Goal: Contribute content

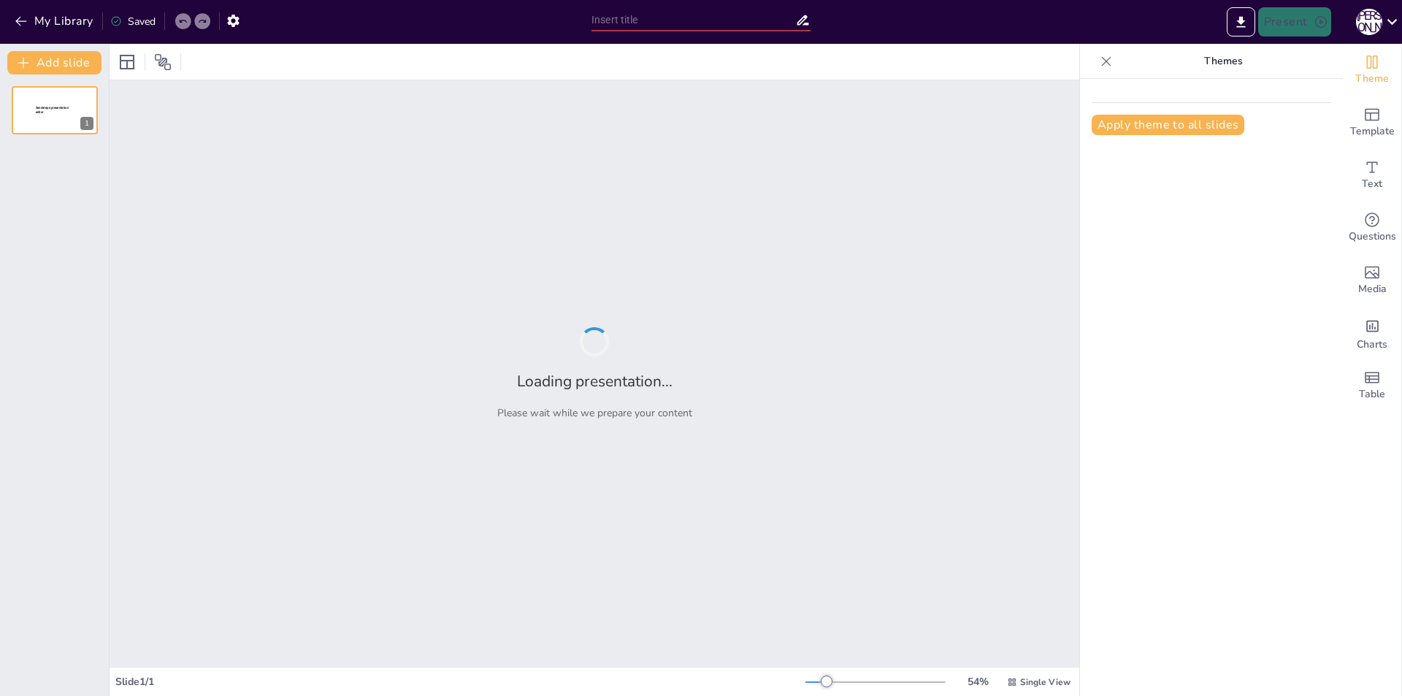
type input "[PERSON_NAME]: Стратегия и тактика в международной политике"
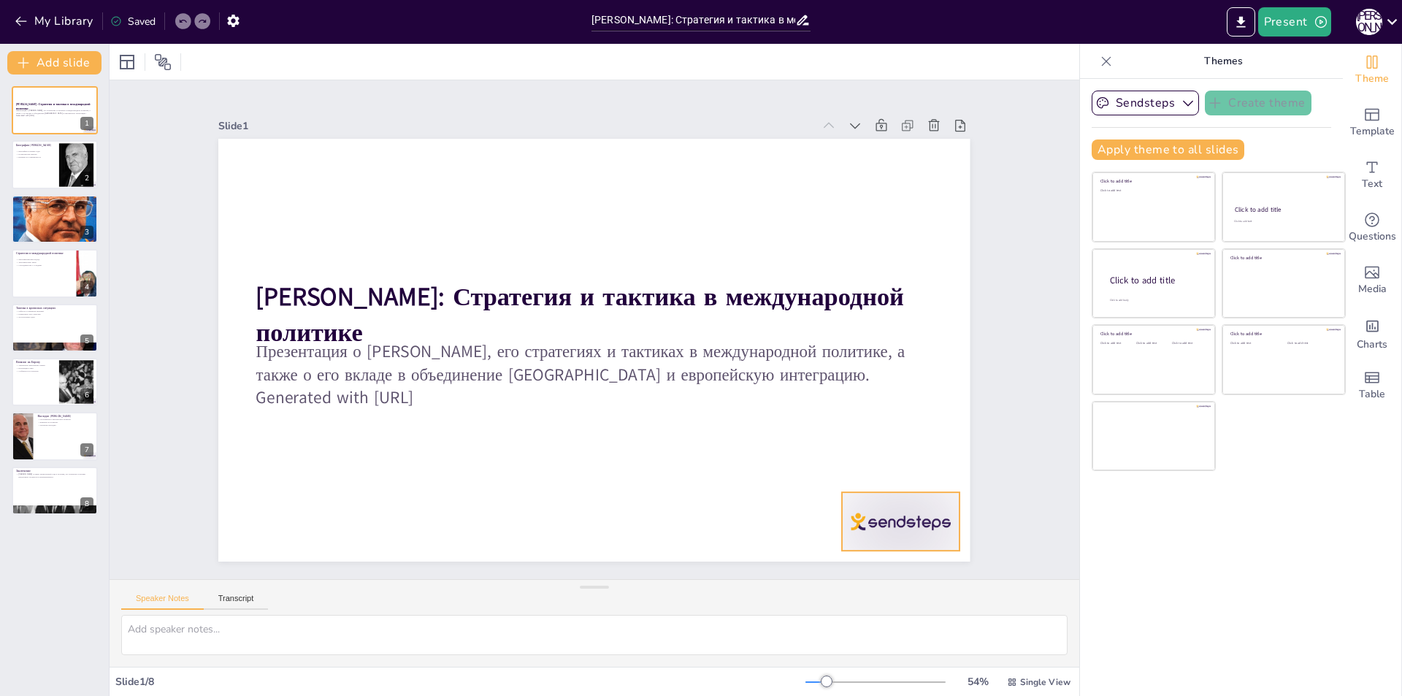
click at [869, 517] on div at bounding box center [879, 552] width 123 height 71
click at [869, 510] on div at bounding box center [901, 521] width 118 height 58
drag, startPoint x: 874, startPoint y: 516, endPoint x: 817, endPoint y: 499, distance: 59.6
click at [817, 139] on div "[PERSON_NAME]: Стратегия и тактика в международной политике Презентация о [PERS…" at bounding box center [594, 139] width 752 height 0
drag, startPoint x: 901, startPoint y: 520, endPoint x: 868, endPoint y: 516, distance: 33.8
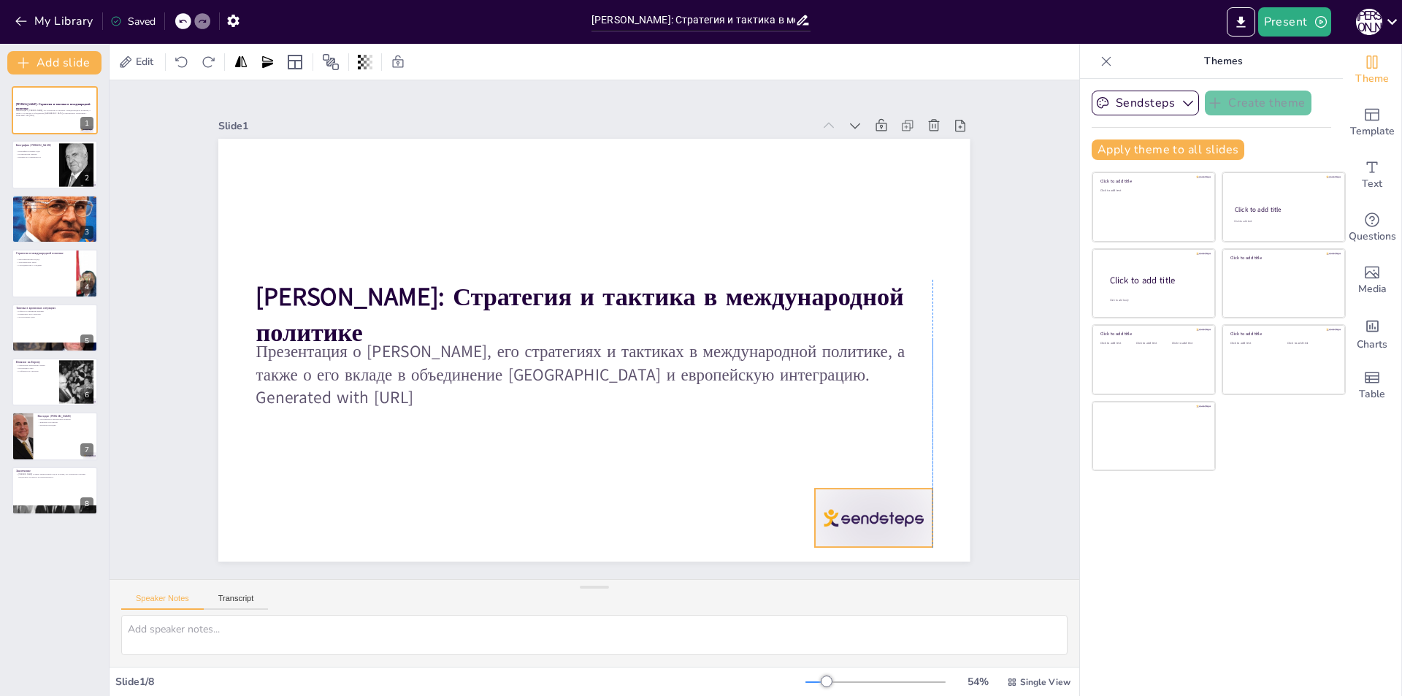
click at [868, 516] on div at bounding box center [874, 518] width 118 height 58
drag, startPoint x: 868, startPoint y: 516, endPoint x: 895, endPoint y: 506, distance: 28.9
click at [891, 506] on div at bounding box center [829, 506] width 123 height 71
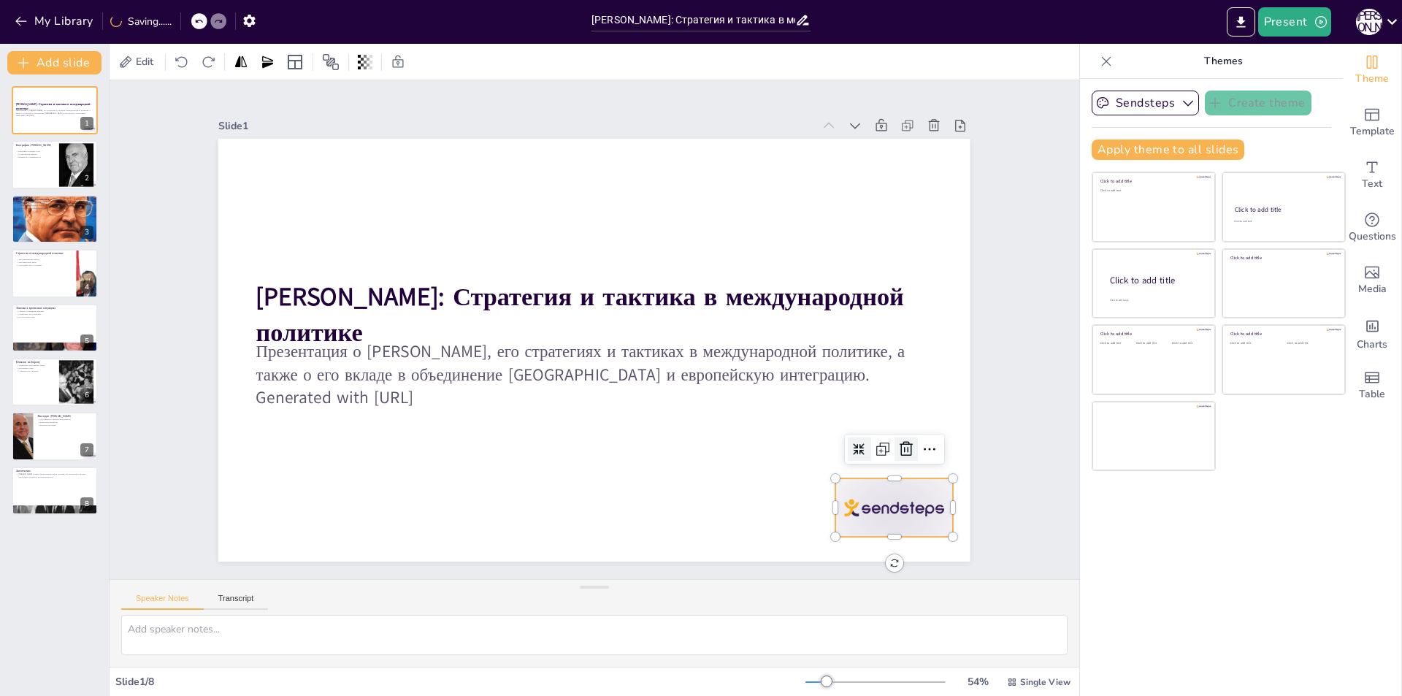
click at [899, 446] on icon at bounding box center [907, 449] width 18 height 18
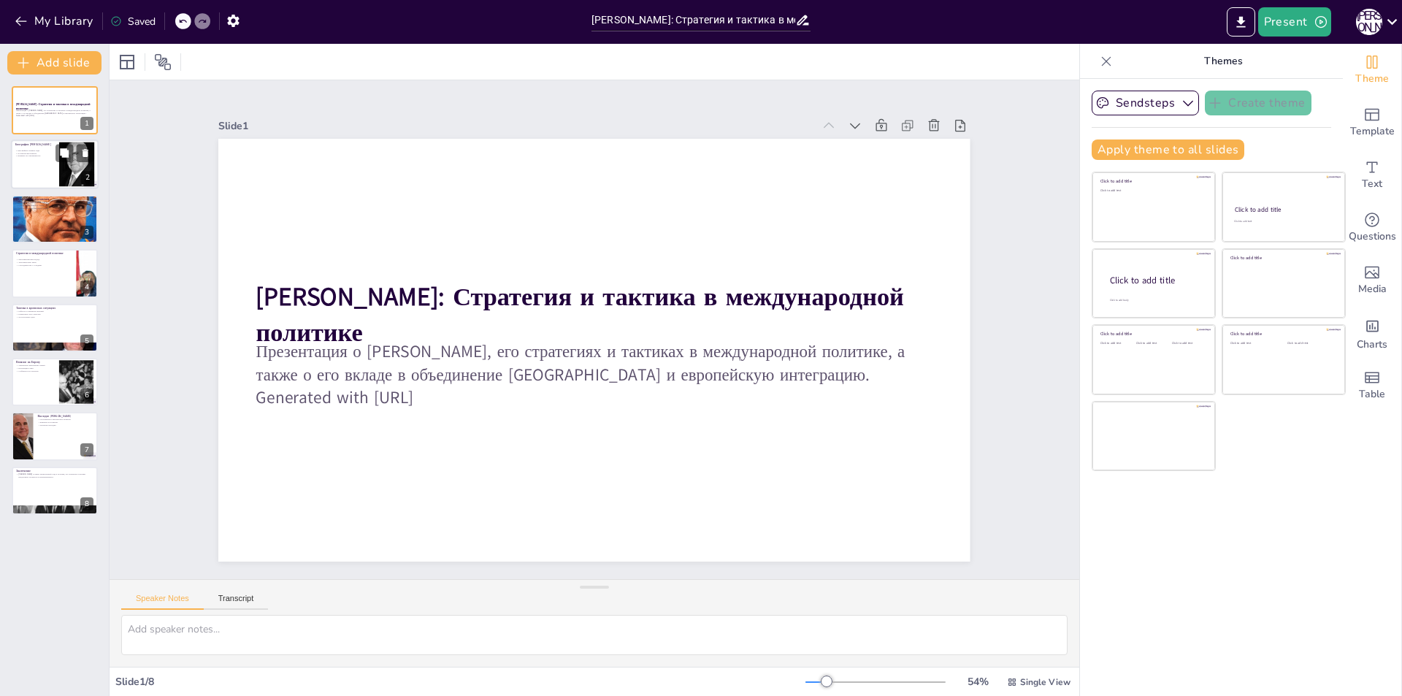
click at [56, 179] on div at bounding box center [55, 165] width 88 height 50
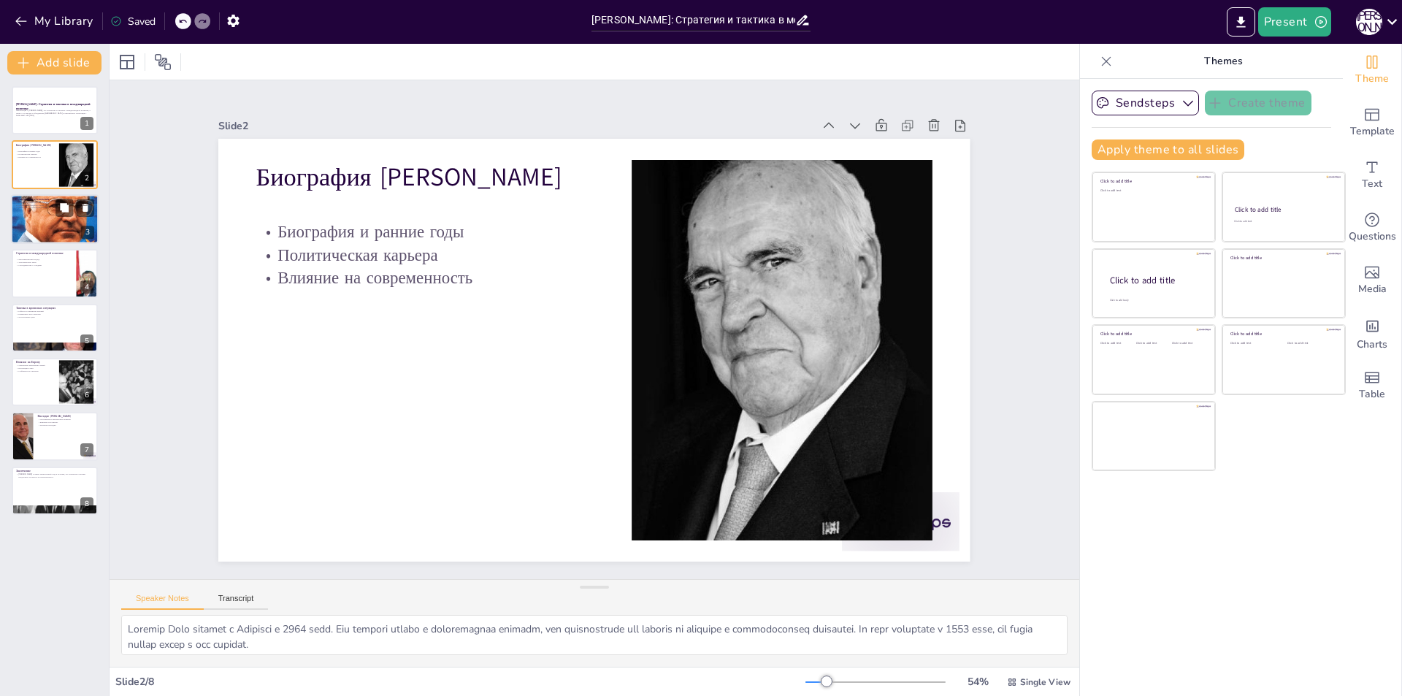
click at [50, 217] on div at bounding box center [55, 219] width 88 height 116
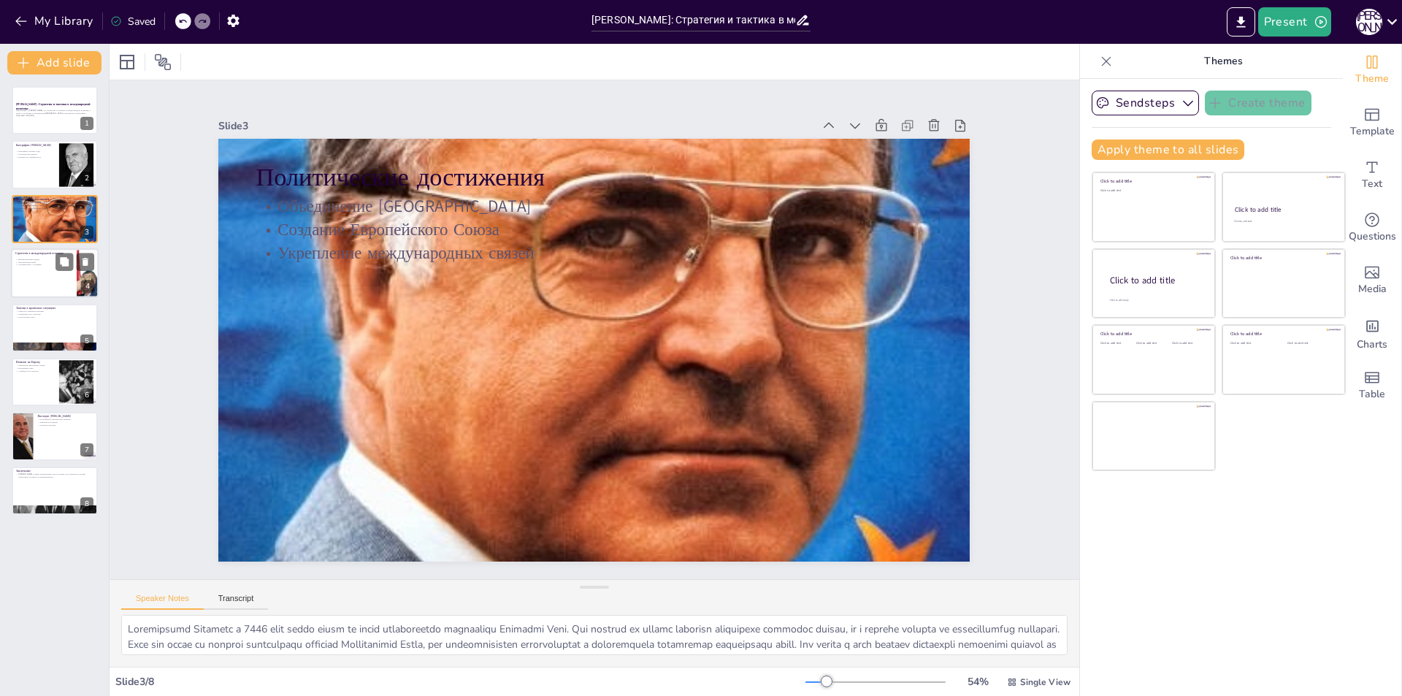
click at [44, 267] on div at bounding box center [55, 273] width 88 height 50
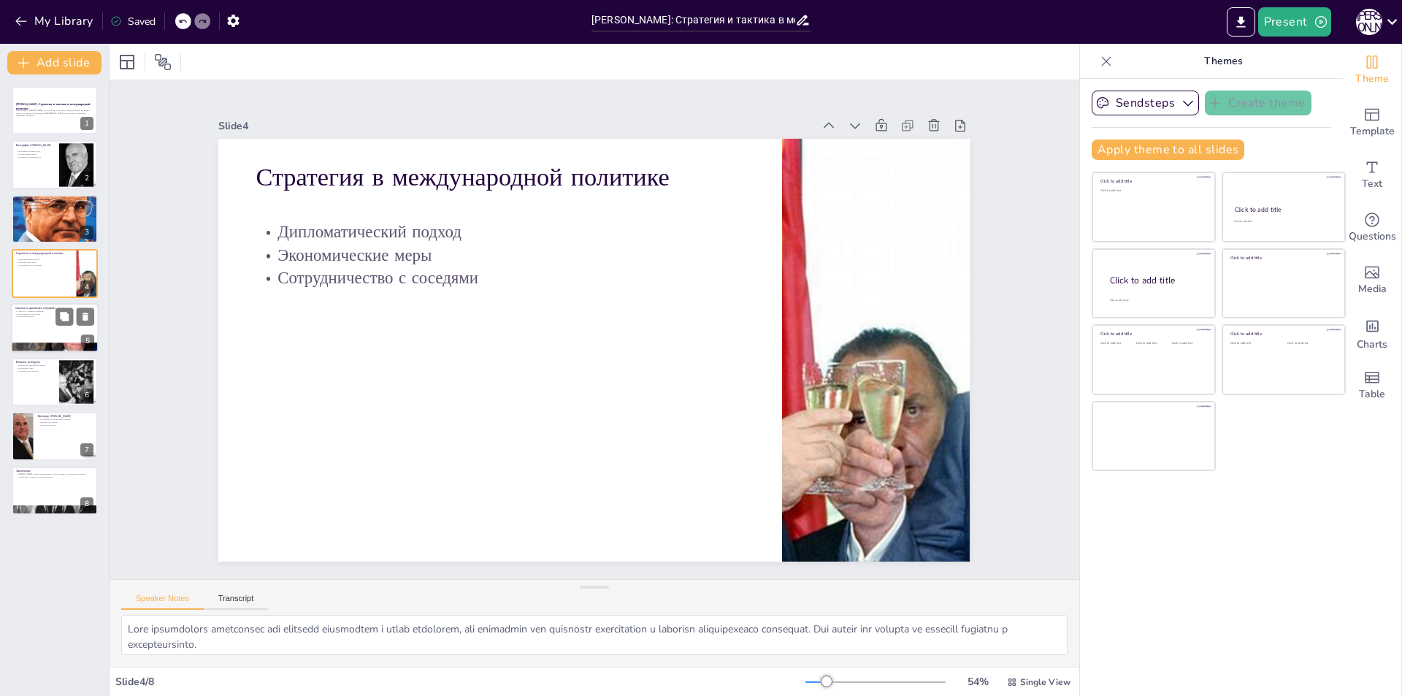
click at [36, 337] on div at bounding box center [55, 328] width 88 height 50
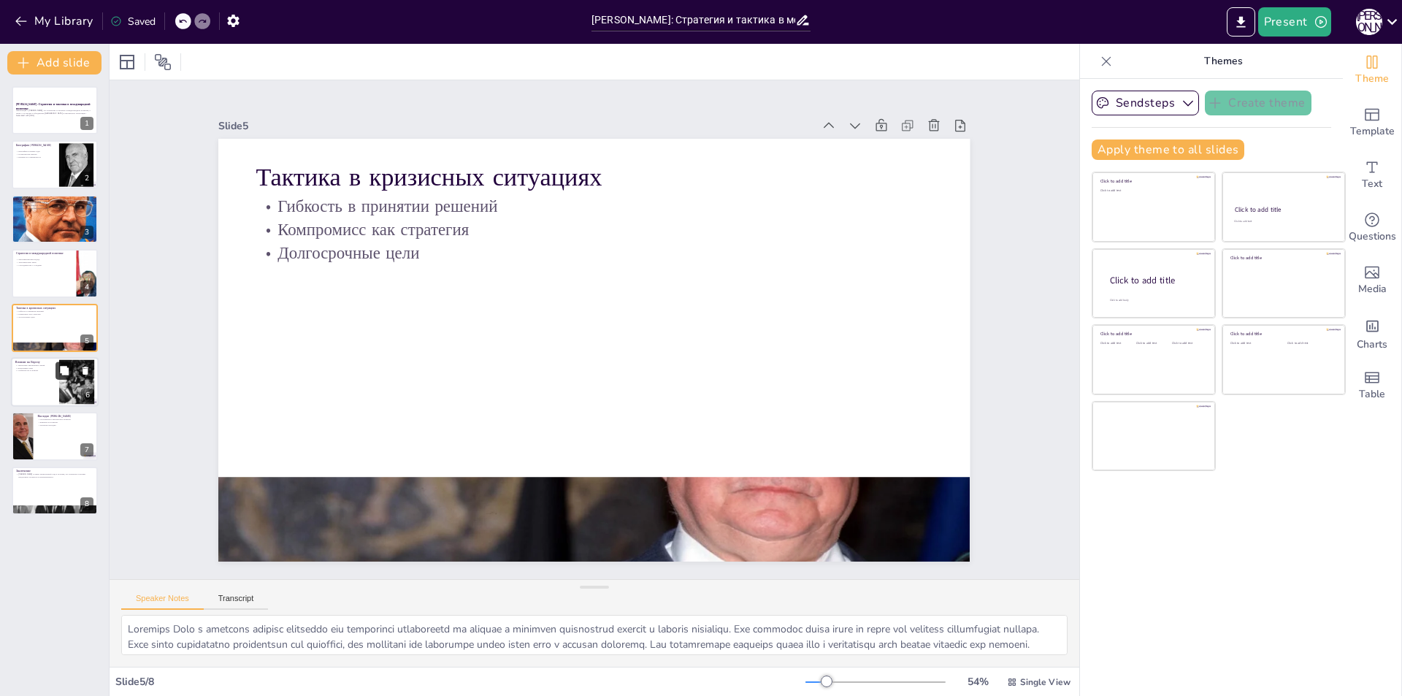
click at [60, 378] on button at bounding box center [65, 371] width 18 height 18
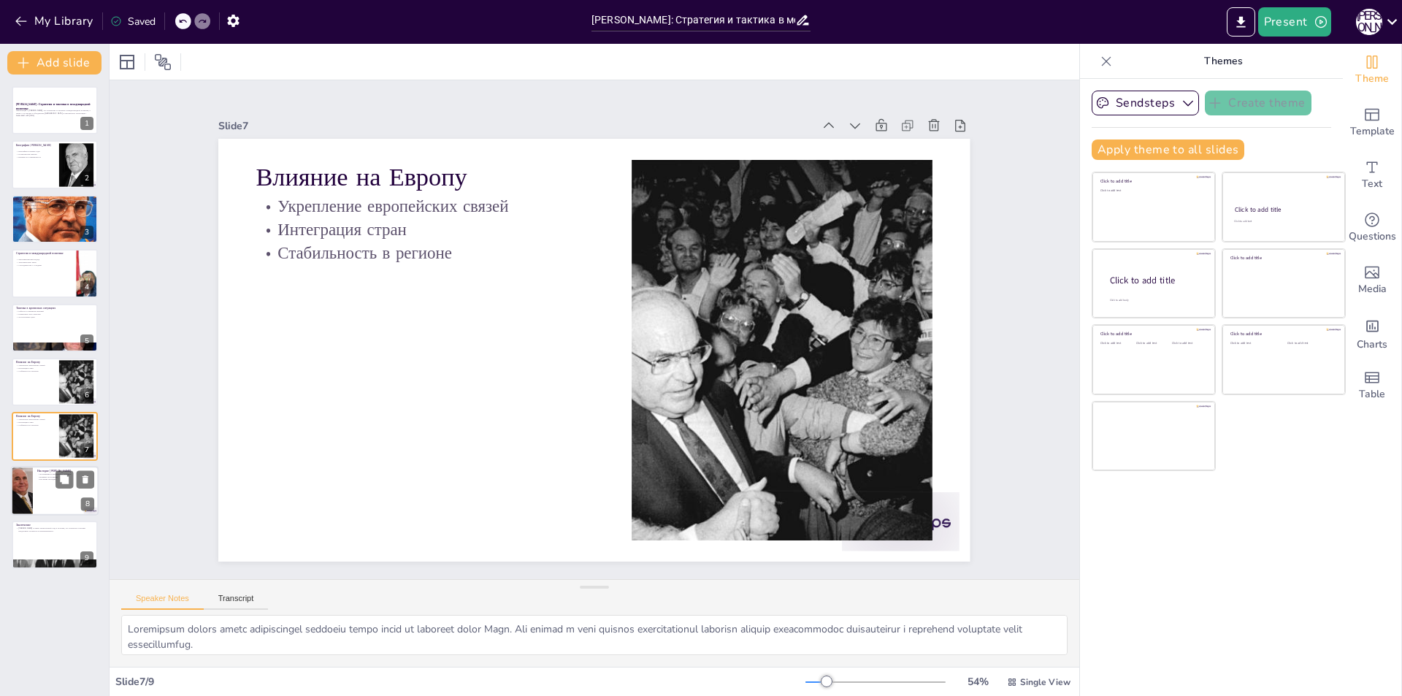
click at [52, 505] on div at bounding box center [55, 491] width 88 height 50
type textarea "Наследие [PERSON_NAME] включает в себя множество достижений, но также и критиче…"
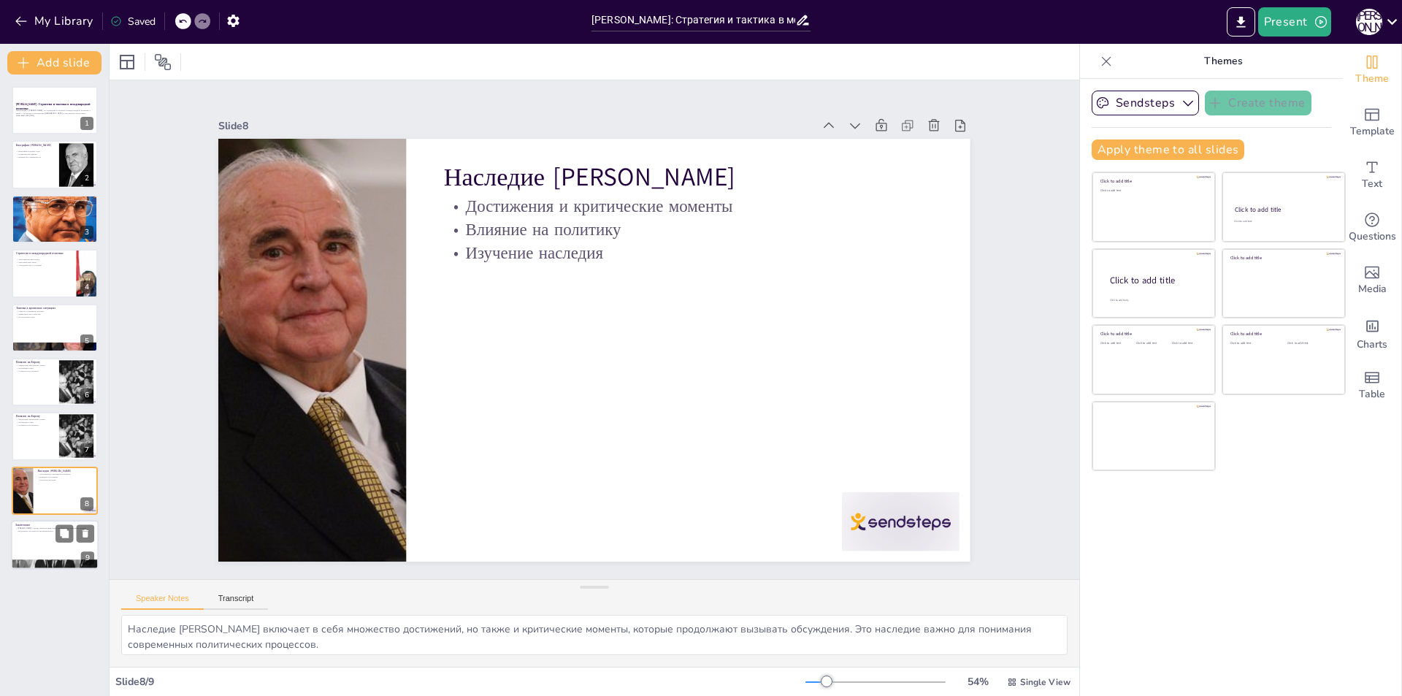
click at [45, 538] on div at bounding box center [55, 545] width 88 height 50
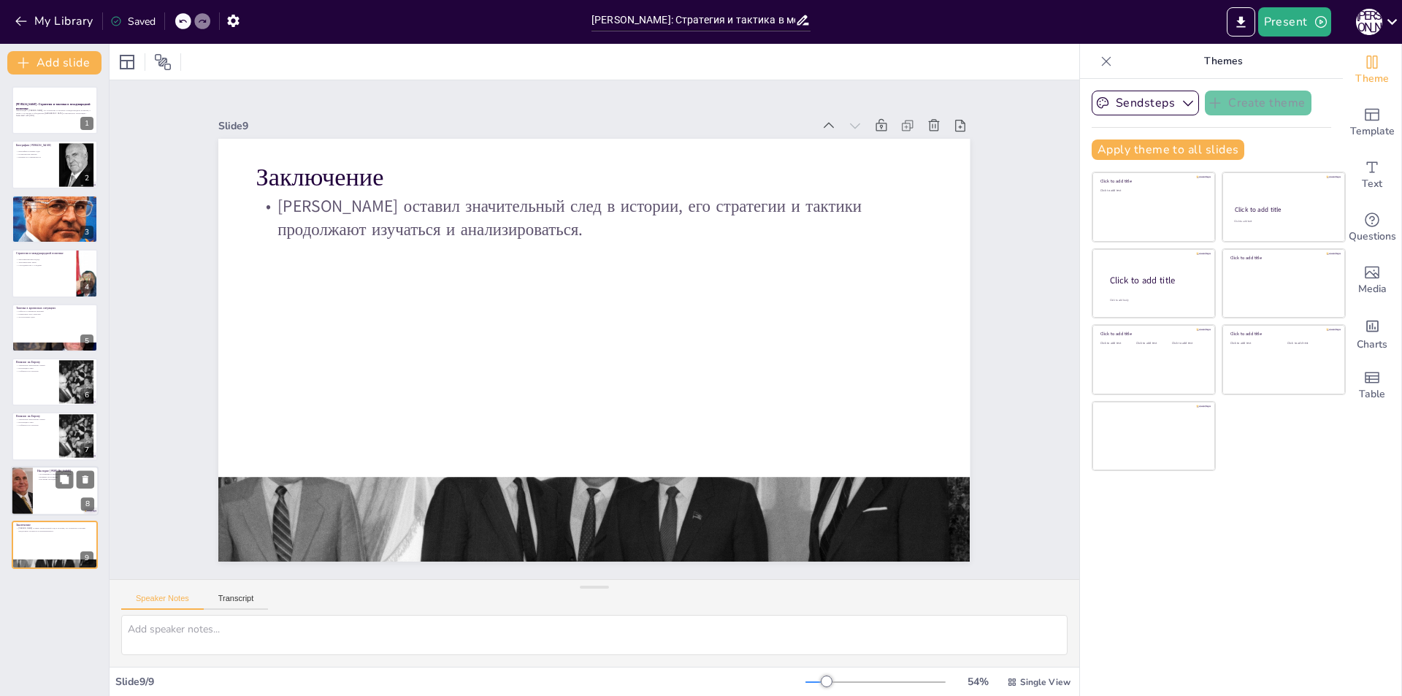
click at [26, 478] on div at bounding box center [21, 491] width 91 height 50
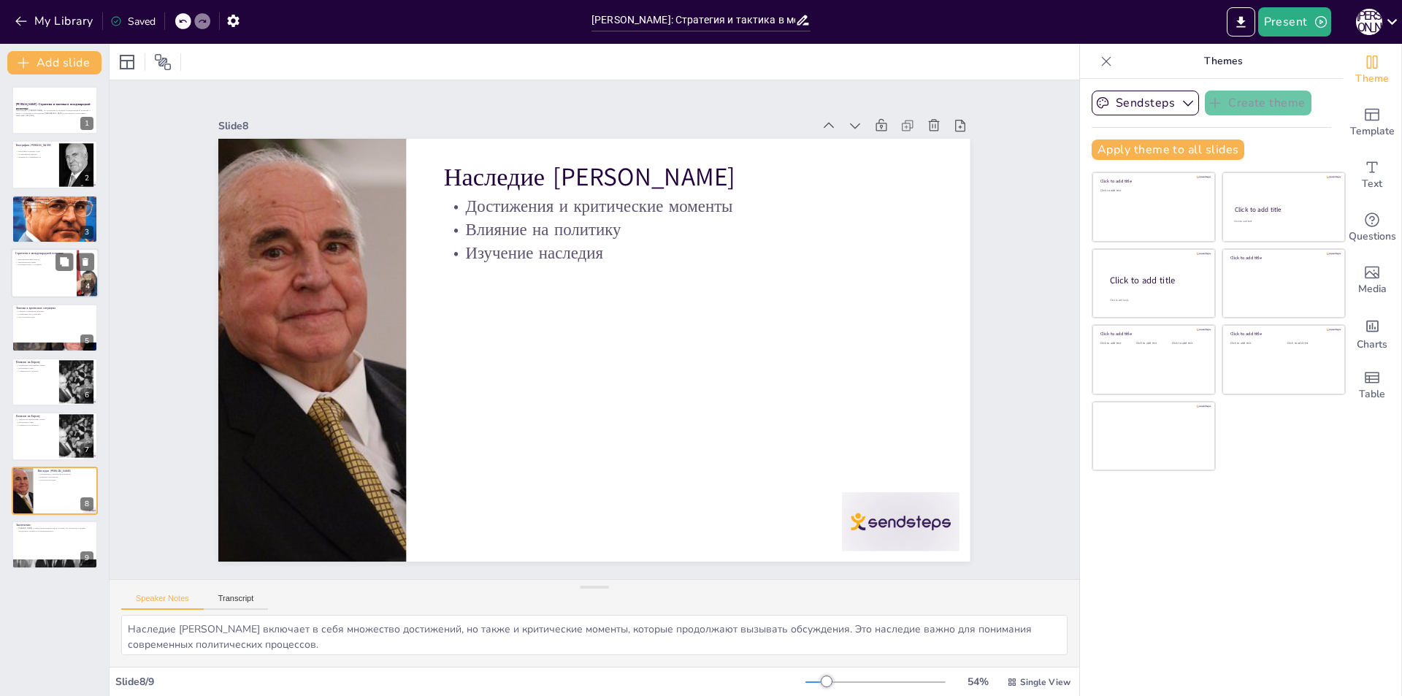
click at [40, 281] on div at bounding box center [55, 273] width 88 height 50
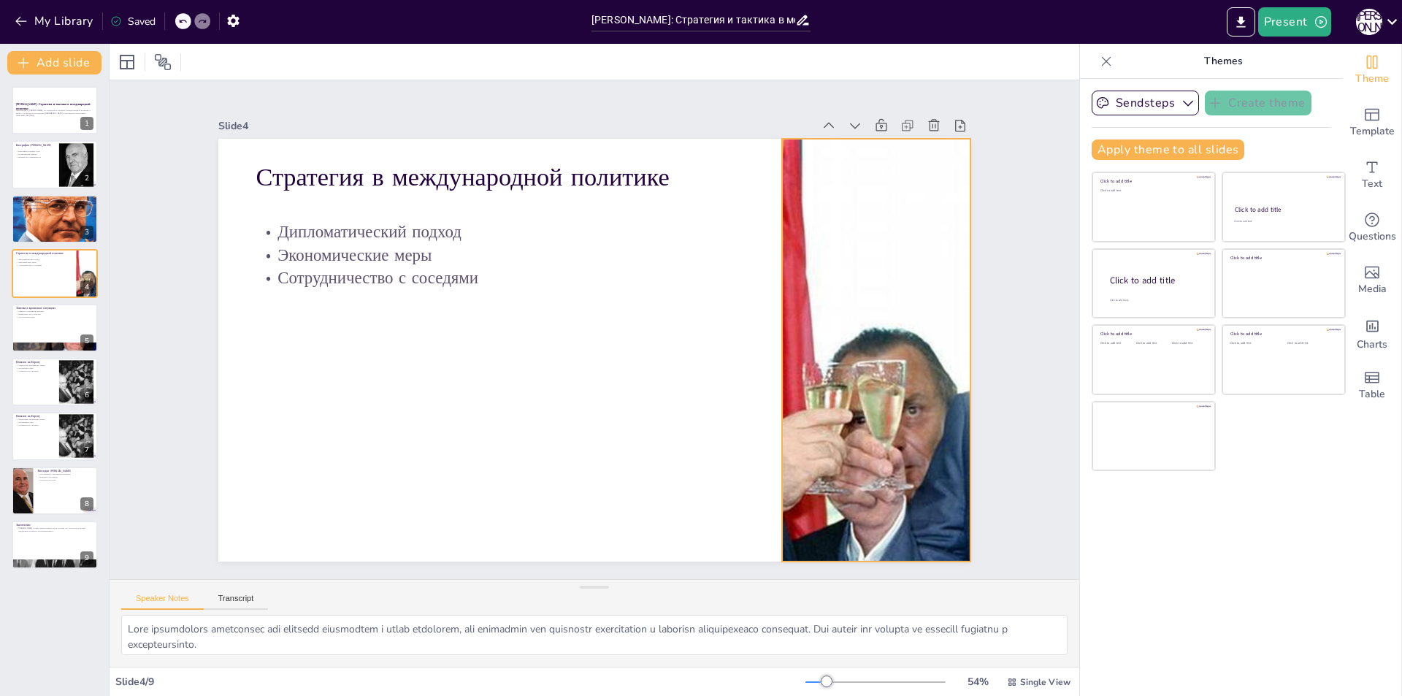
click at [887, 456] on div at bounding box center [873, 379] width 848 height 505
click at [28, 211] on div at bounding box center [55, 219] width 88 height 116
type textarea "Loremipsumd Sitametc a 2914 elit seddo eiusm te incid utlaboreetdo magnaaliqu E…"
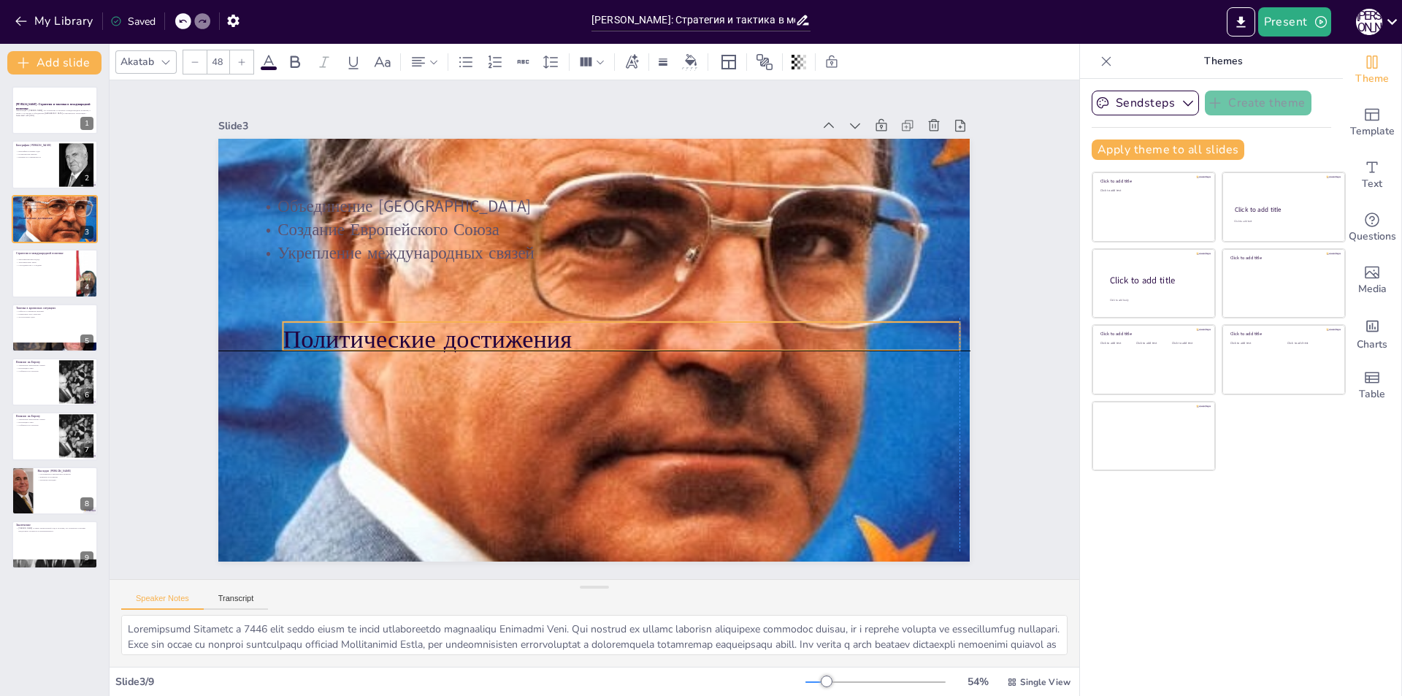
drag, startPoint x: 326, startPoint y: 172, endPoint x: 351, endPoint y: 343, distance: 172.7
click at [351, 340] on p "Политические достижения" at bounding box center [620, 342] width 676 height 105
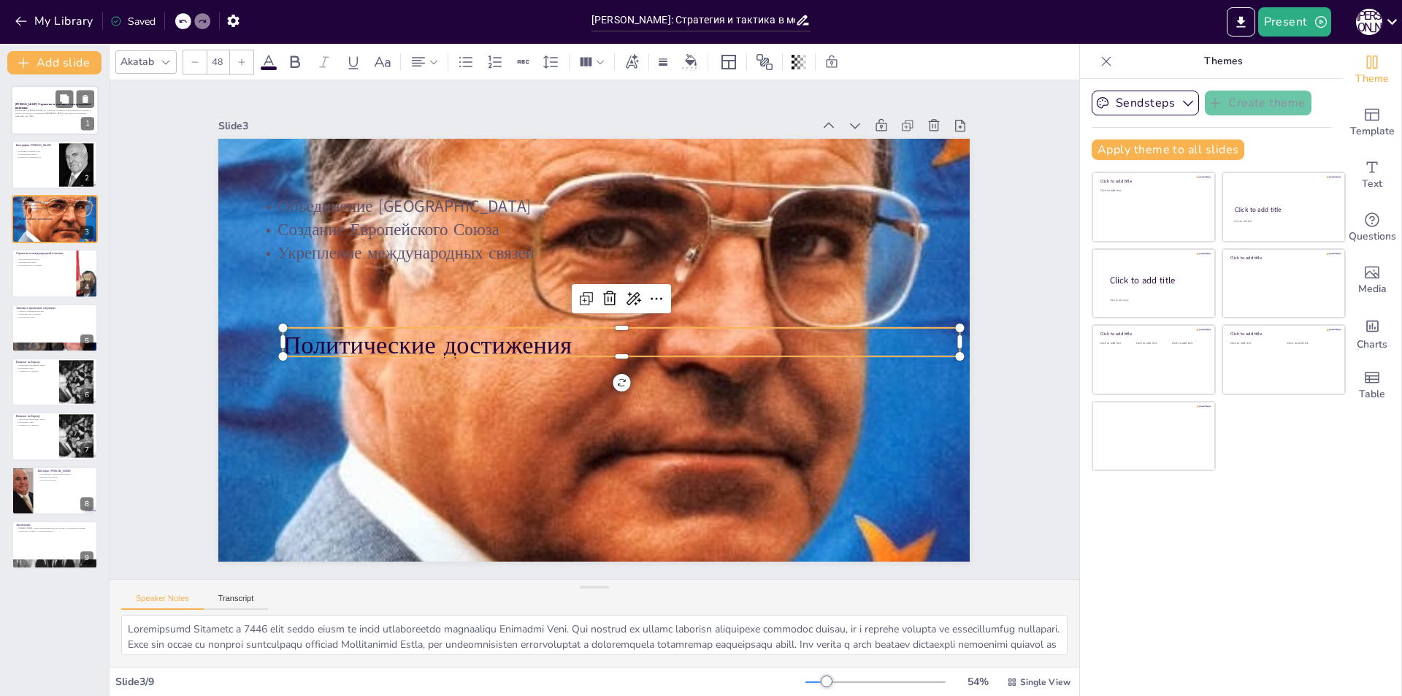
click at [56, 114] on p "Презентация о [PERSON_NAME], его стратегиях и тактиках в международной политике…" at bounding box center [54, 111] width 79 height 5
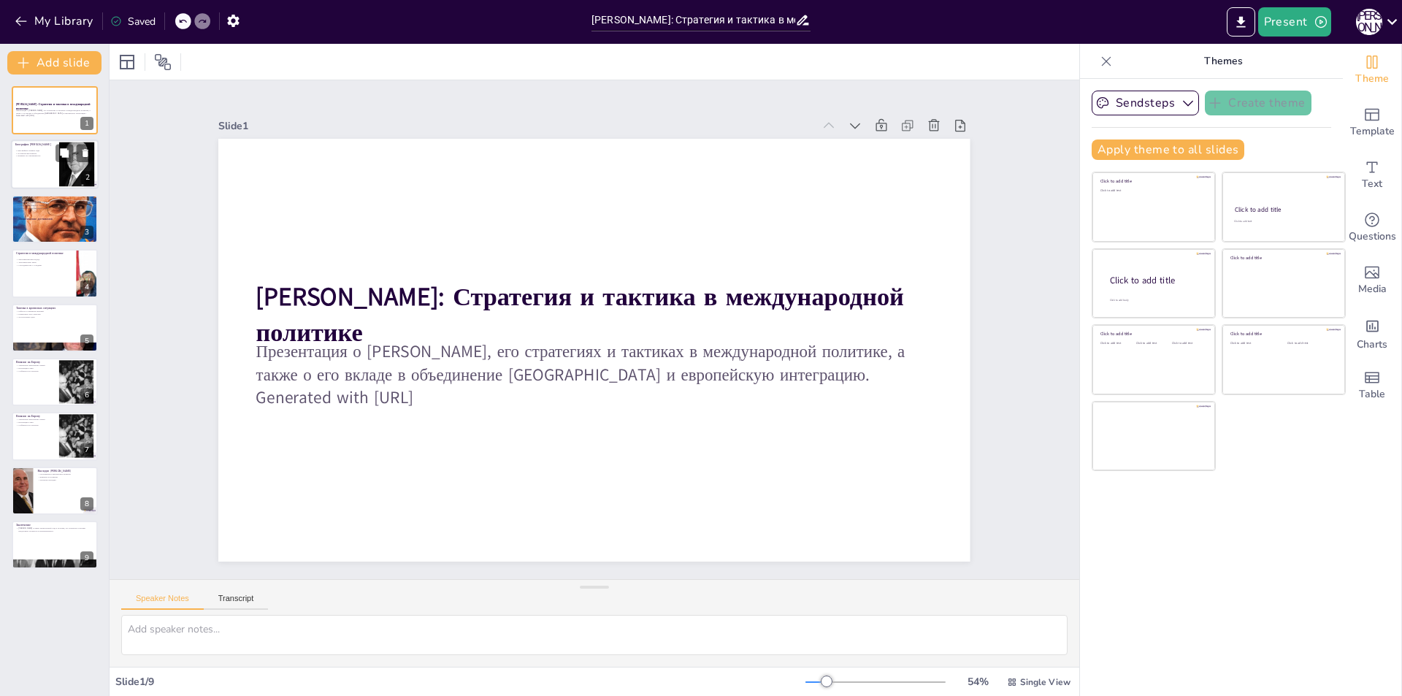
click at [43, 172] on div at bounding box center [55, 165] width 88 height 50
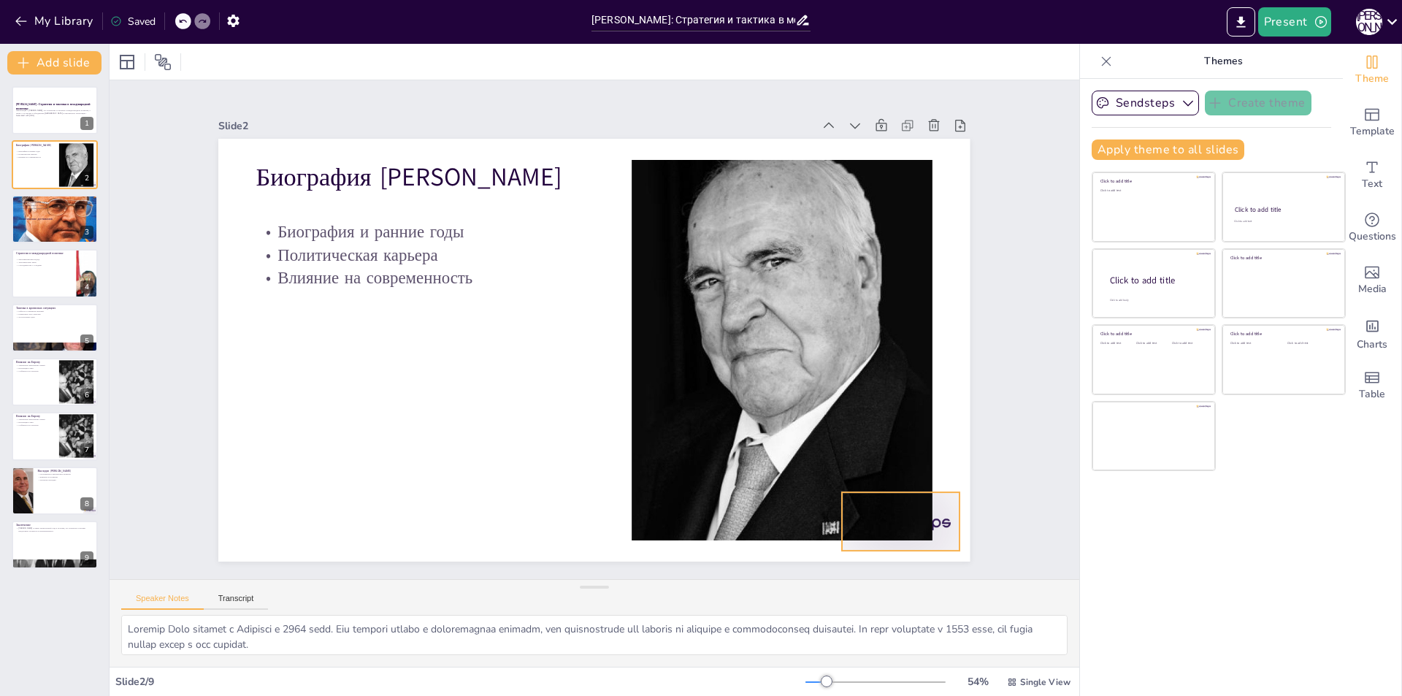
click at [934, 525] on div at bounding box center [901, 521] width 118 height 58
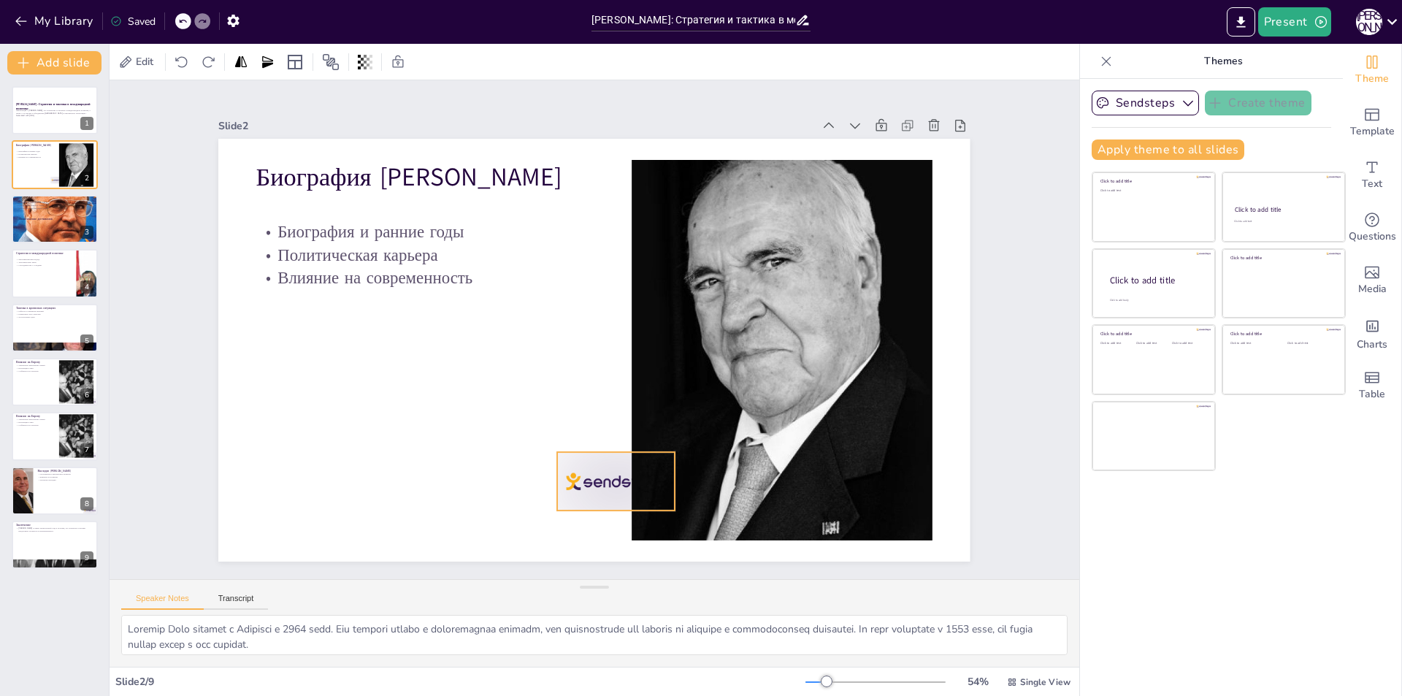
drag, startPoint x: 933, startPoint y: 532, endPoint x: 528, endPoint y: 477, distance: 409.1
click at [557, 477] on div at bounding box center [616, 481] width 118 height 58
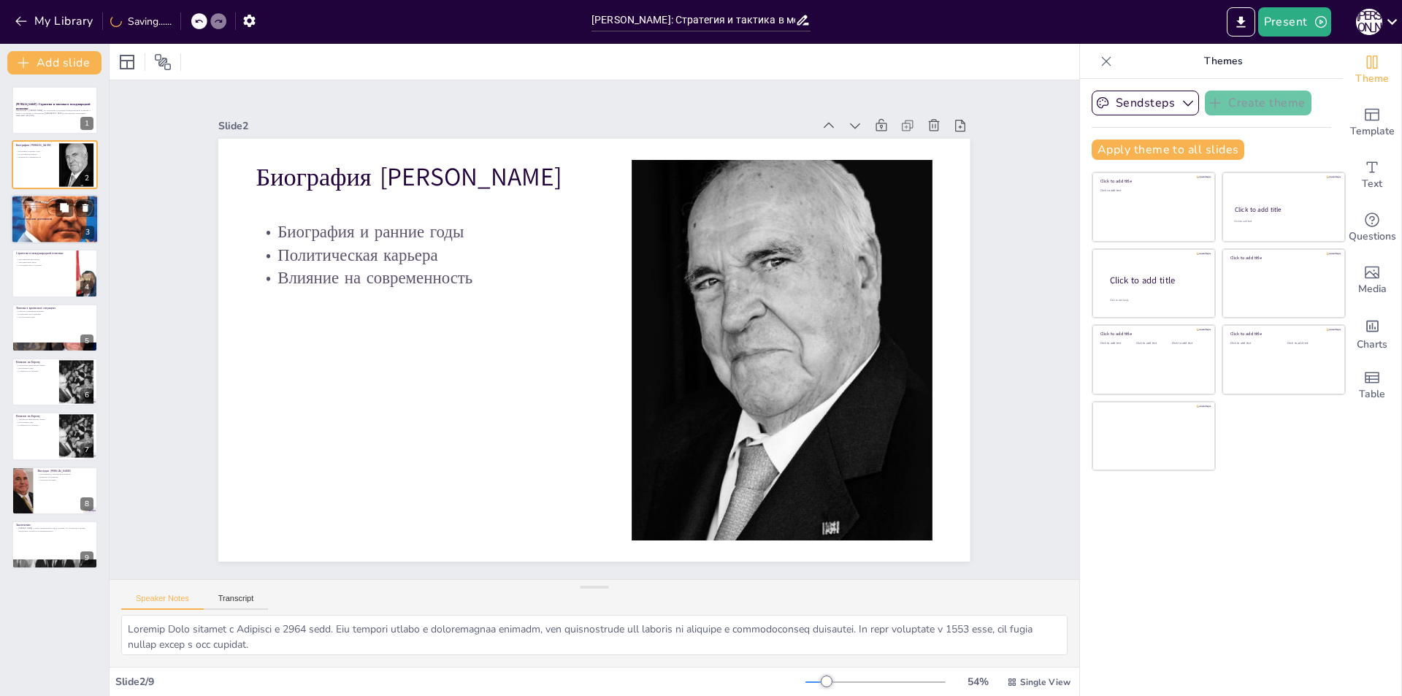
click at [41, 220] on p "Политические достижения" at bounding box center [57, 218] width 79 height 4
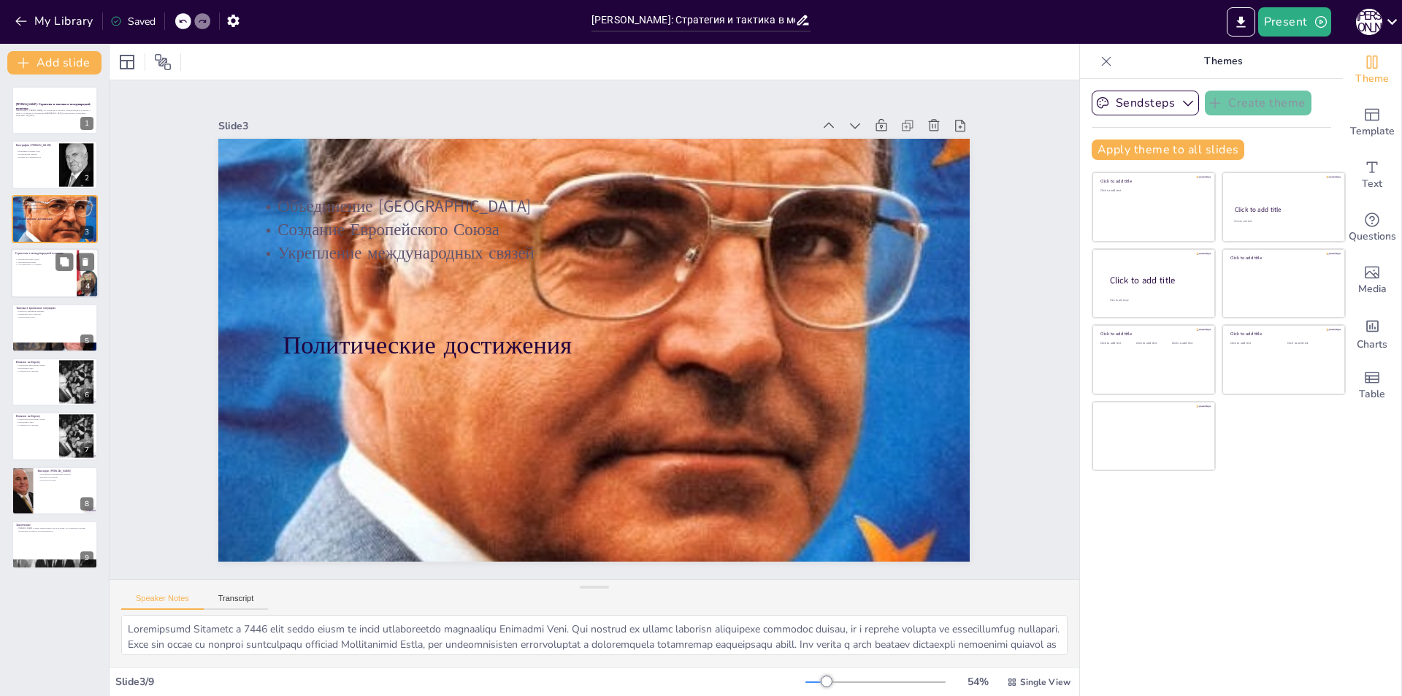
click at [70, 275] on div at bounding box center [55, 273] width 88 height 50
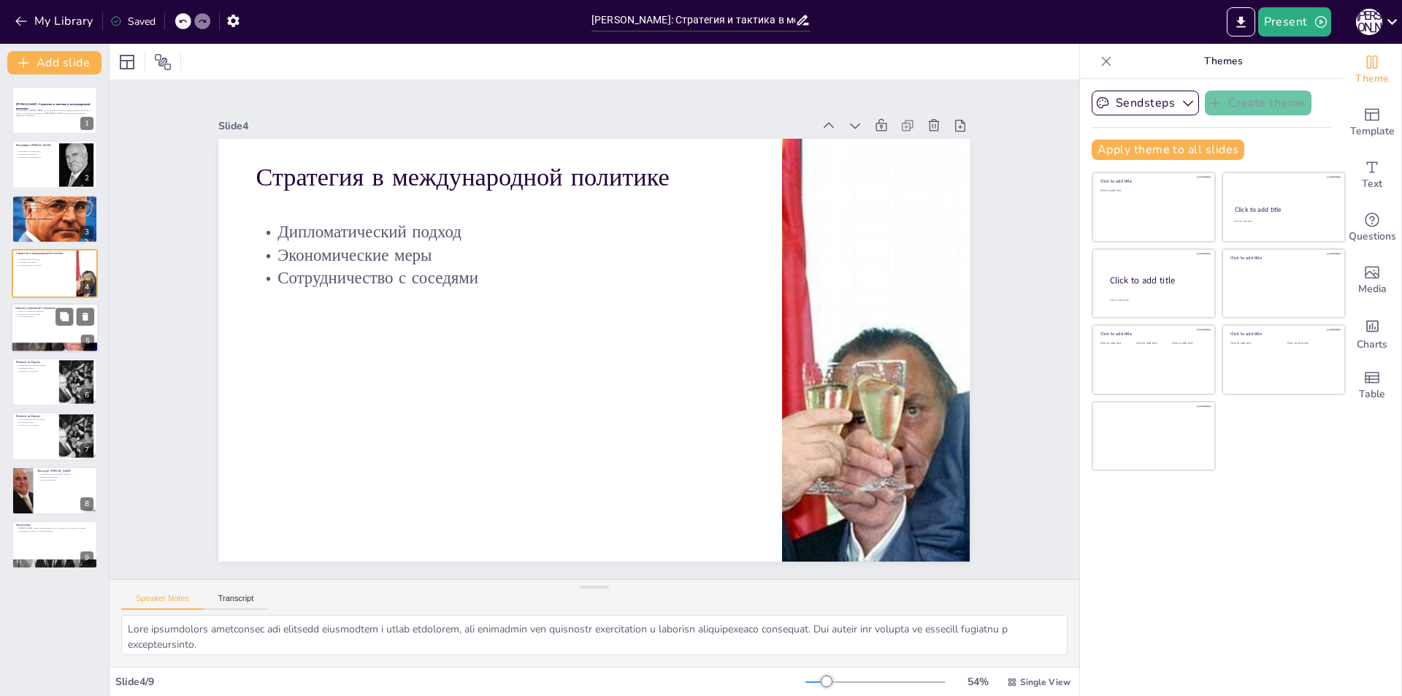
click at [53, 319] on div at bounding box center [55, 328] width 88 height 50
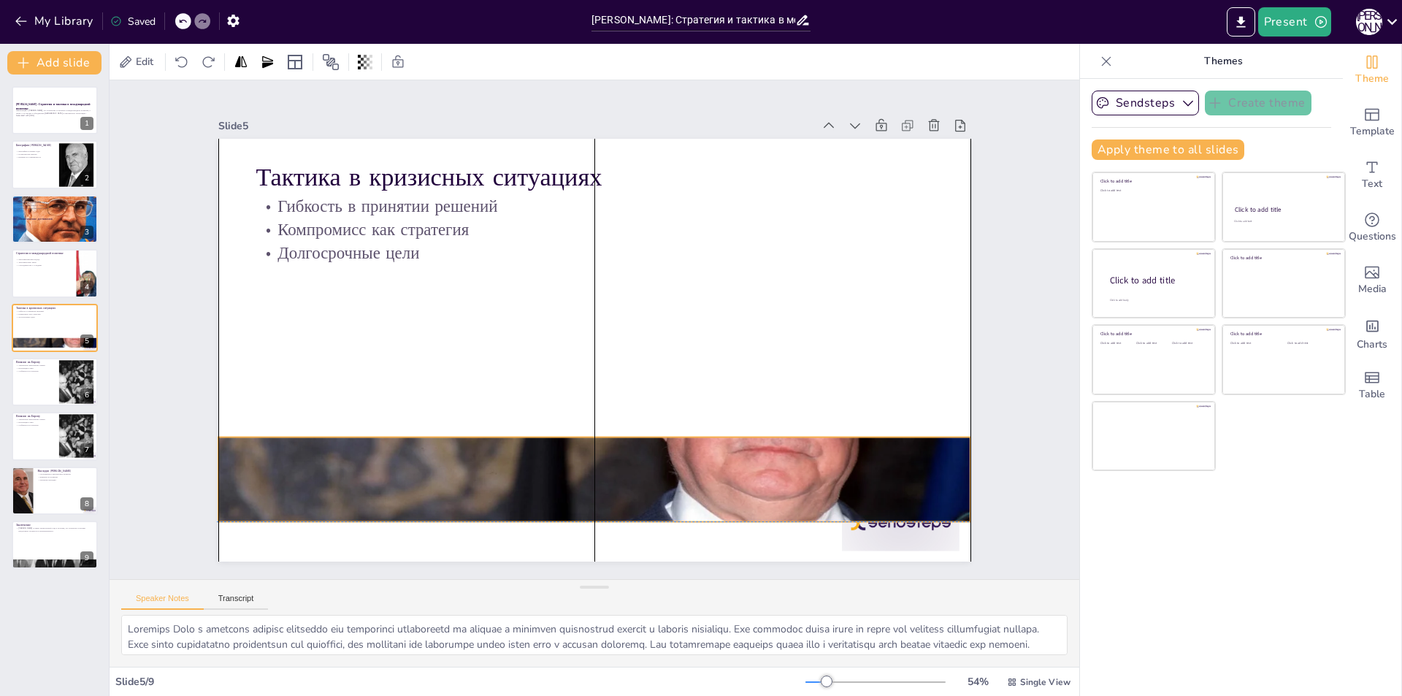
drag, startPoint x: 769, startPoint y: 497, endPoint x: 768, endPoint y: 454, distance: 43.1
click at [768, 457] on div at bounding box center [594, 479] width 752 height 423
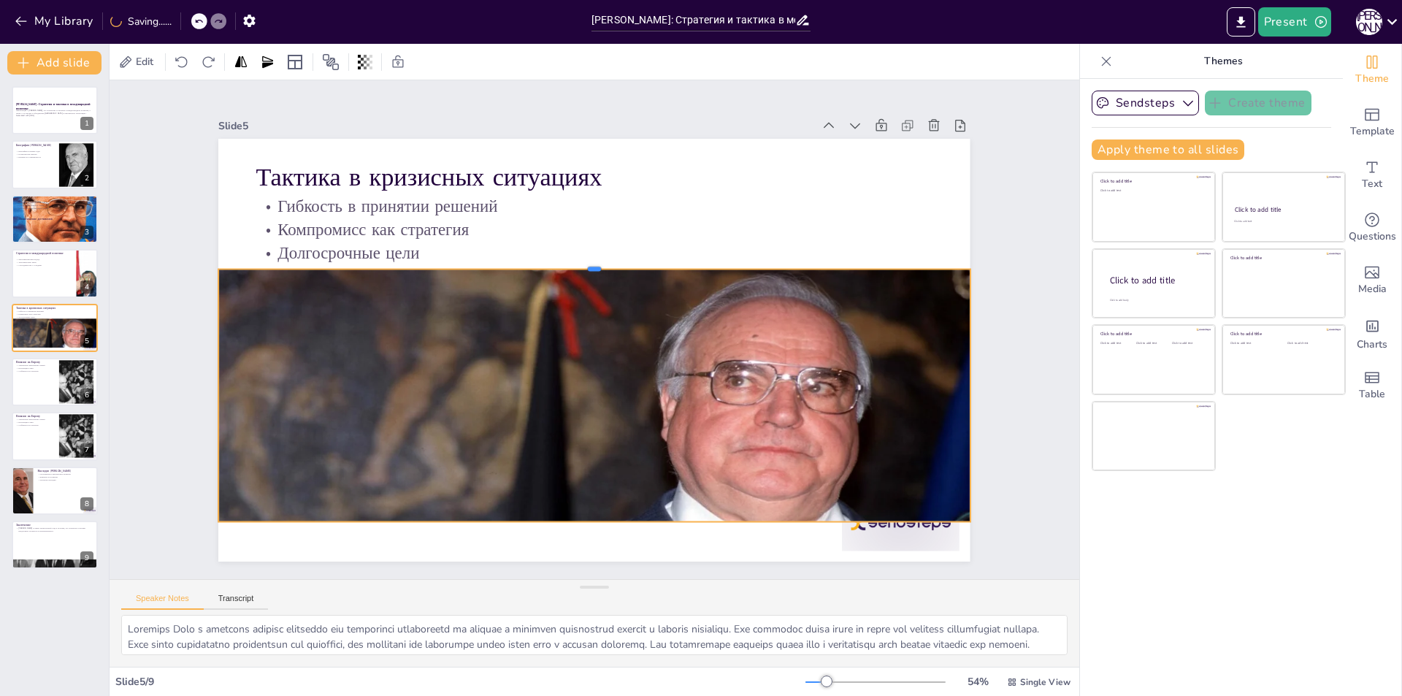
drag, startPoint x: 739, startPoint y: 432, endPoint x: 752, endPoint y: 264, distance: 168.4
click at [752, 264] on div at bounding box center [601, 263] width 749 height 90
click at [42, 279] on div at bounding box center [55, 273] width 88 height 50
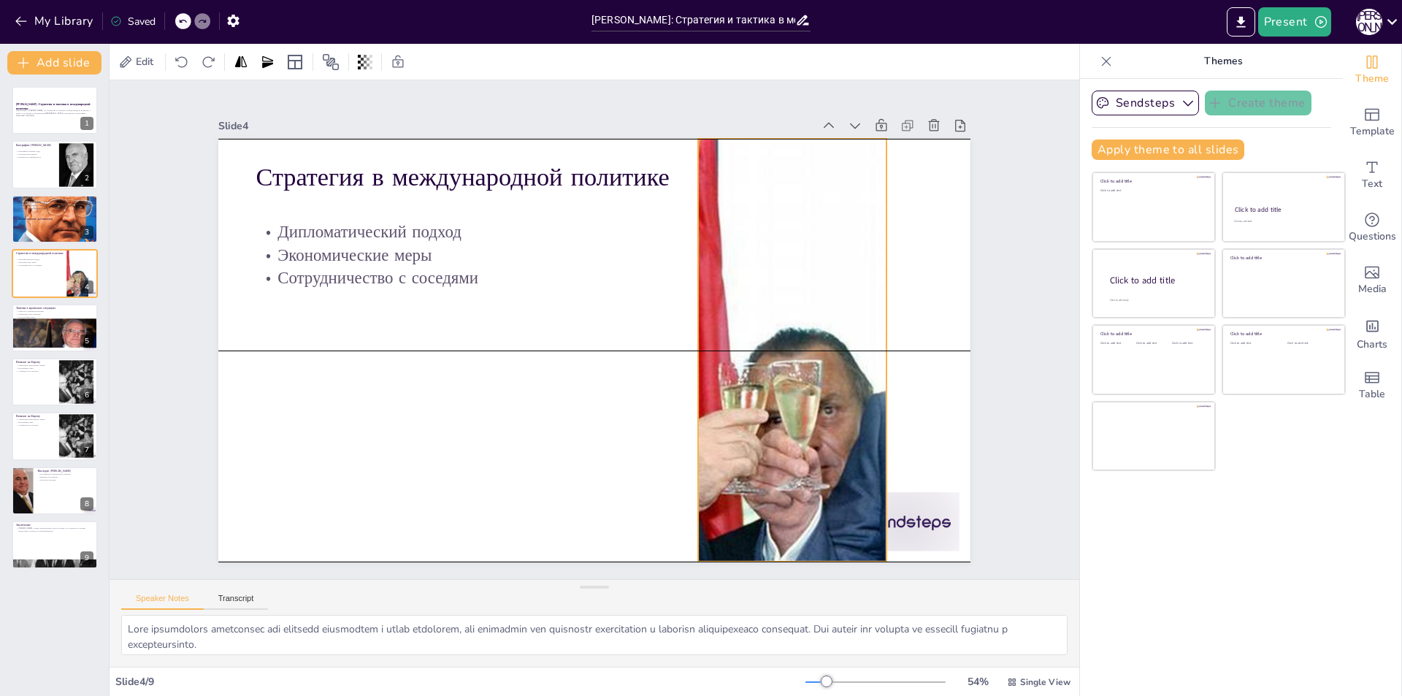
drag, startPoint x: 782, startPoint y: 383, endPoint x: 655, endPoint y: 384, distance: 127.1
click at [656, 384] on div at bounding box center [793, 350] width 808 height 423
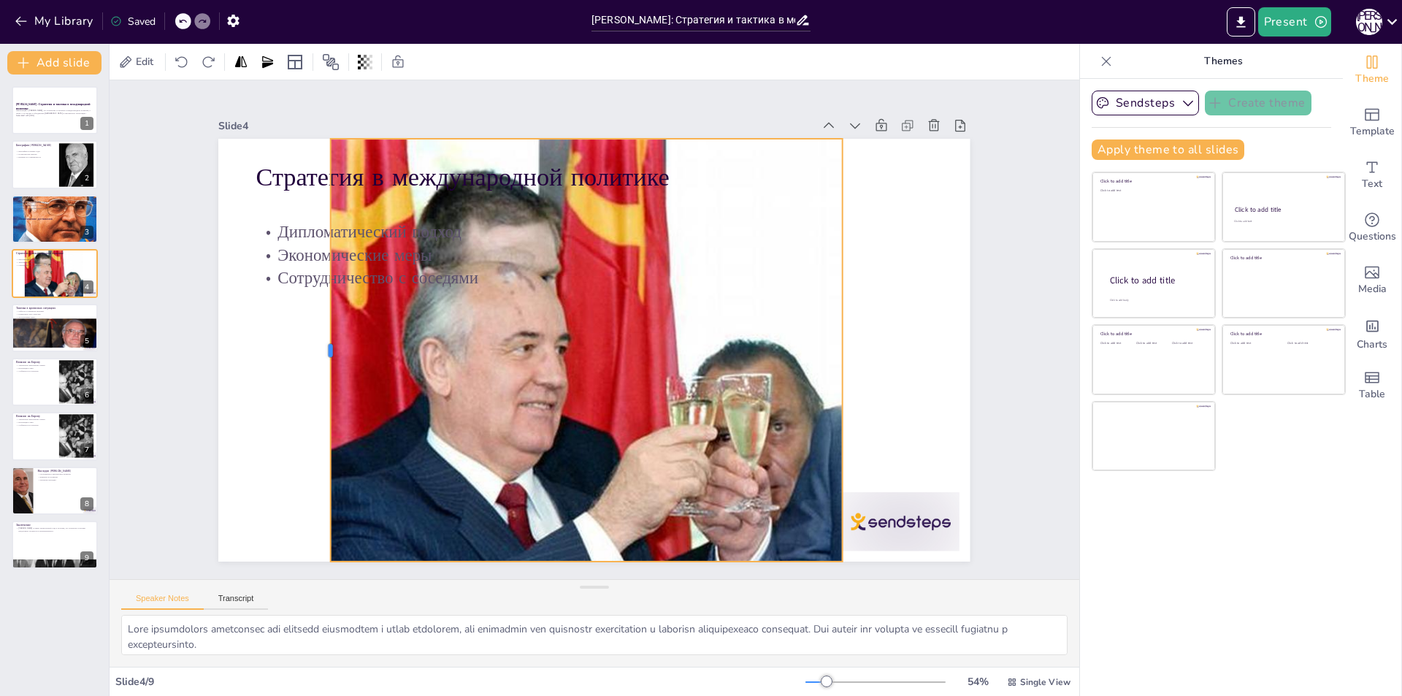
drag, startPoint x: 642, startPoint y: 343, endPoint x: 318, endPoint y: 343, distance: 323.6
click at [319, 343] on div at bounding box center [325, 350] width 12 height 423
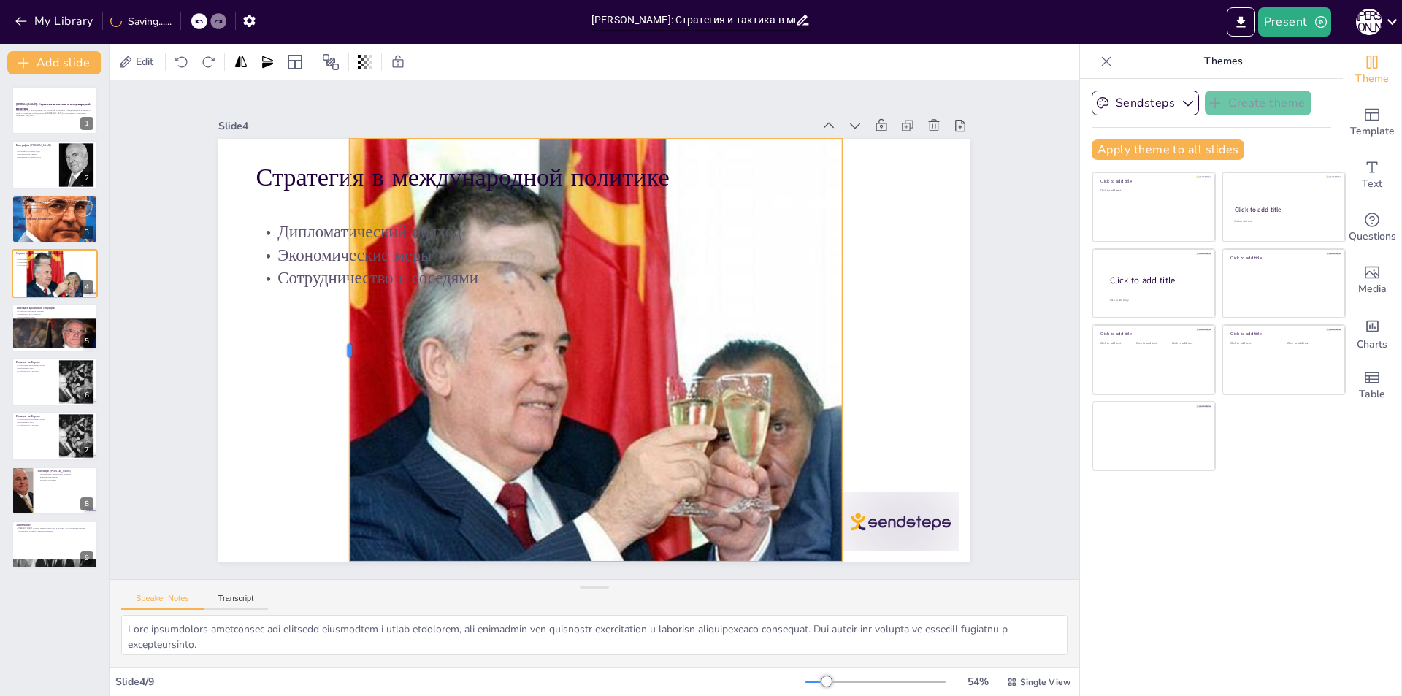
drag, startPoint x: 318, startPoint y: 343, endPoint x: 332, endPoint y: 345, distance: 14.0
click at [337, 344] on div at bounding box center [344, 324] width 56 height 422
click at [332, 345] on div at bounding box center [344, 323] width 56 height 421
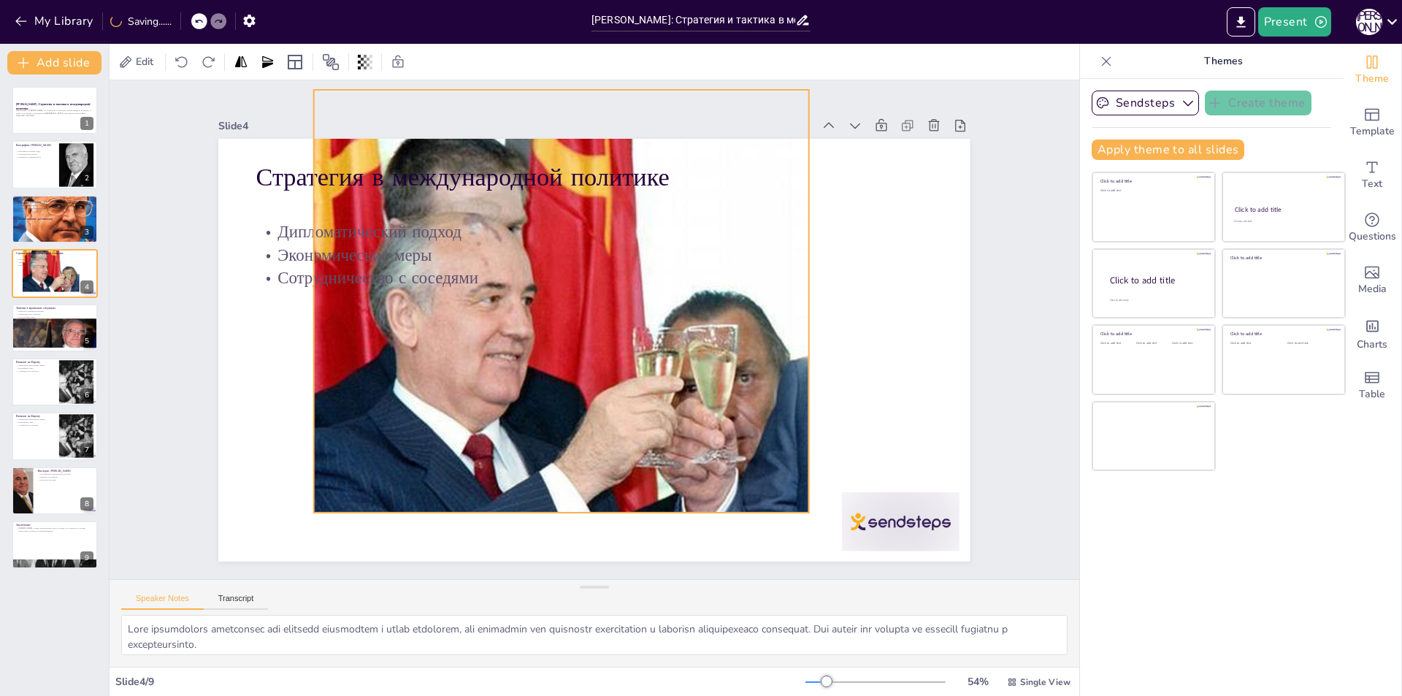
drag, startPoint x: 690, startPoint y: 385, endPoint x: 637, endPoint y: 335, distance: 72.9
click at [638, 335] on div at bounding box center [708, 314] width 822 height 448
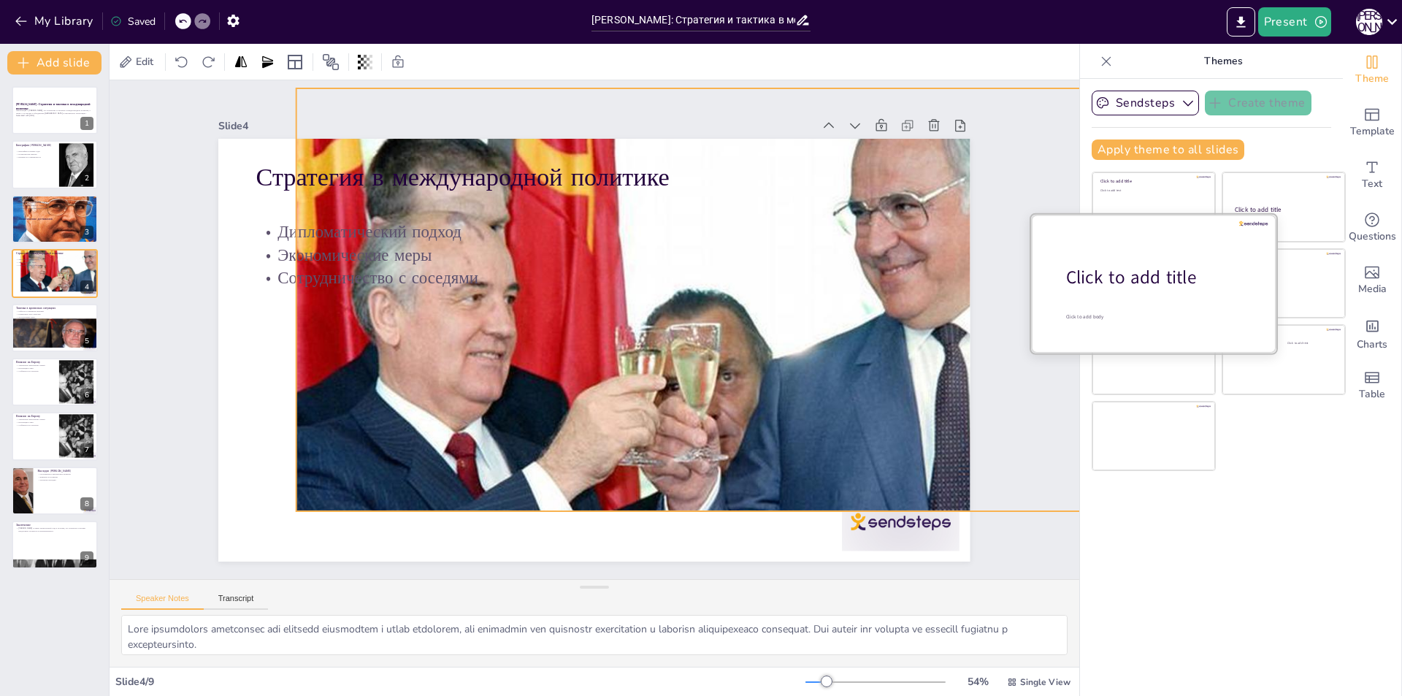
drag, startPoint x: 784, startPoint y: 291, endPoint x: 1041, endPoint y: 299, distance: 257.2
click at [1066, 299] on div "Document fonts Akatab Recently used Mulish Popular fonts Lato Montserrat Open S…" at bounding box center [701, 370] width 1402 height 652
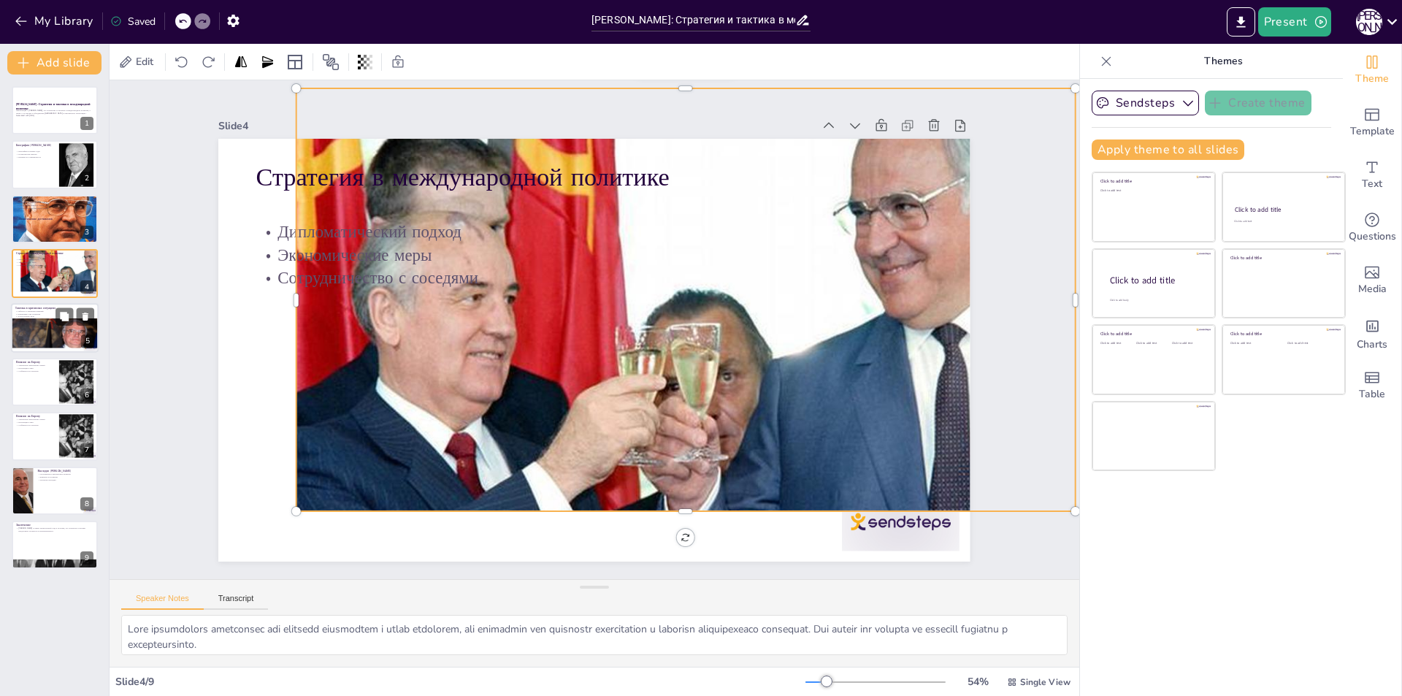
click at [42, 339] on div at bounding box center [55, 343] width 88 height 50
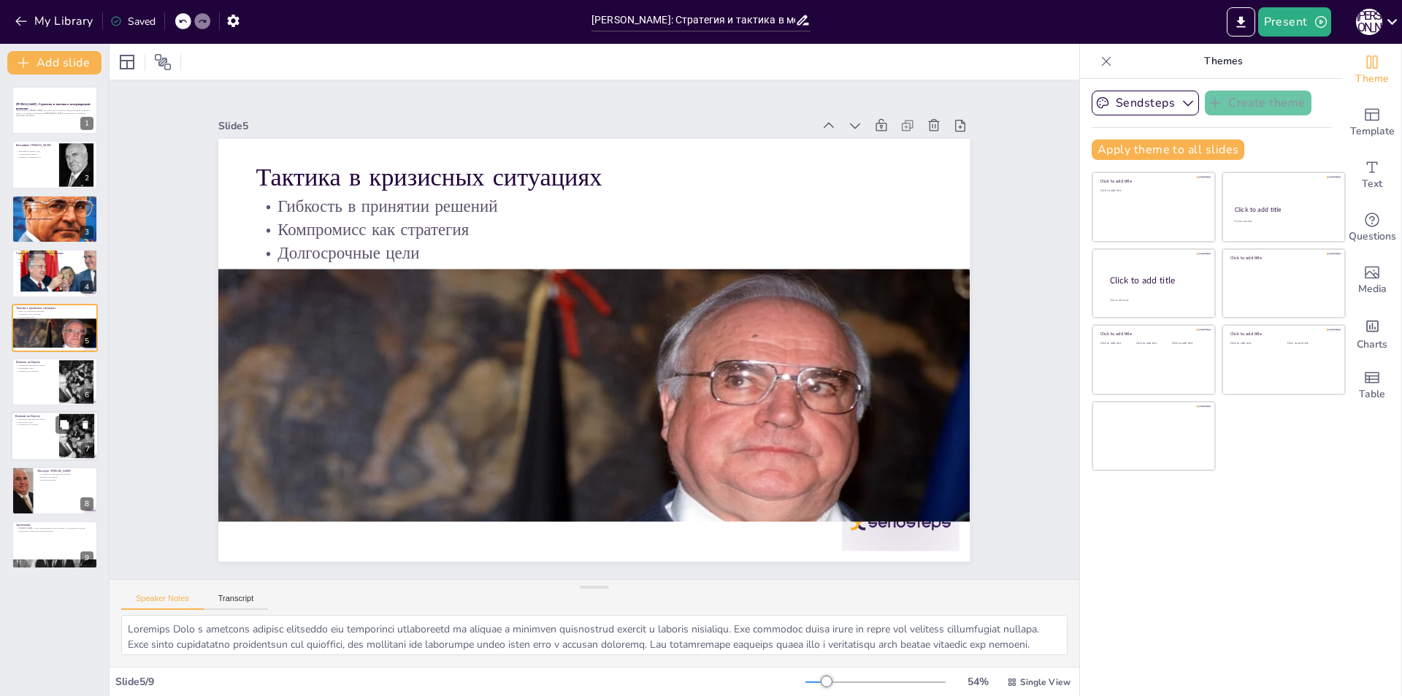
click at [51, 436] on div at bounding box center [55, 437] width 88 height 50
type textarea "Loremipsum dolors ametc adipiscingel seddoeiu tempo incid ut laboreet dolor Mag…"
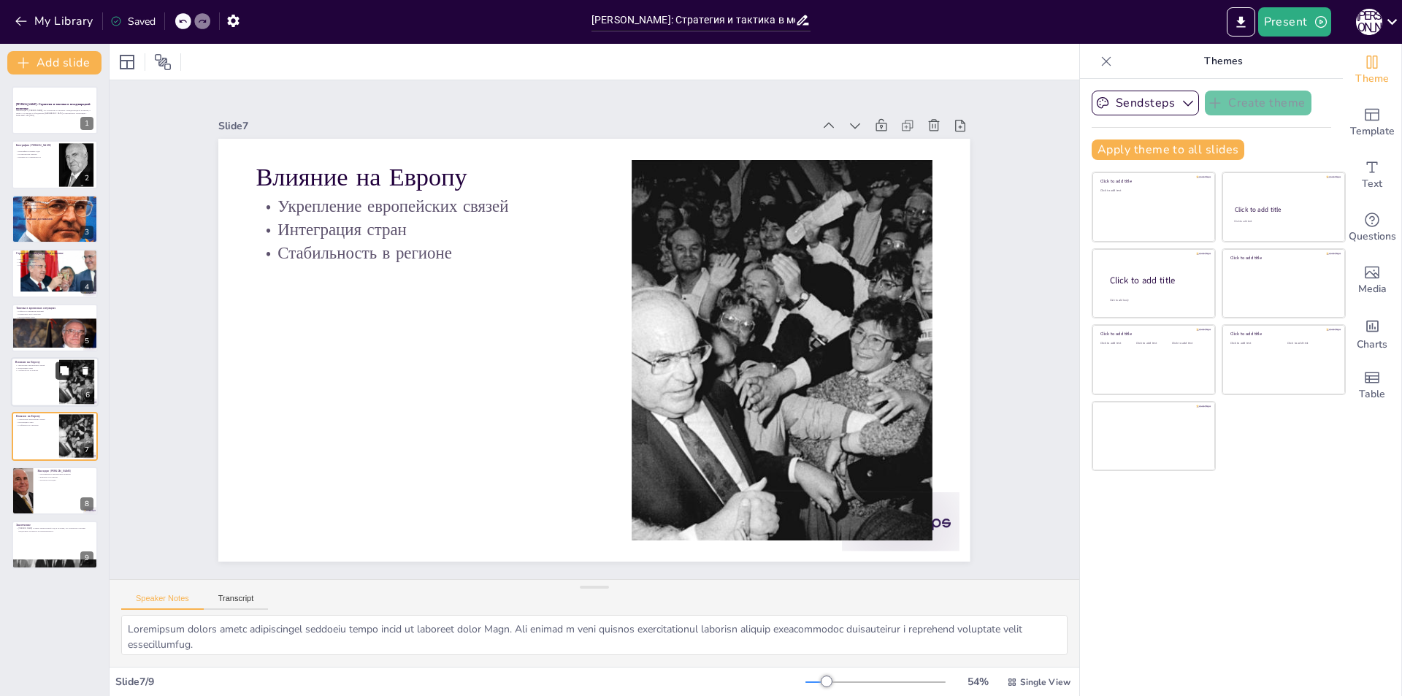
click at [60, 375] on icon at bounding box center [64, 370] width 10 height 10
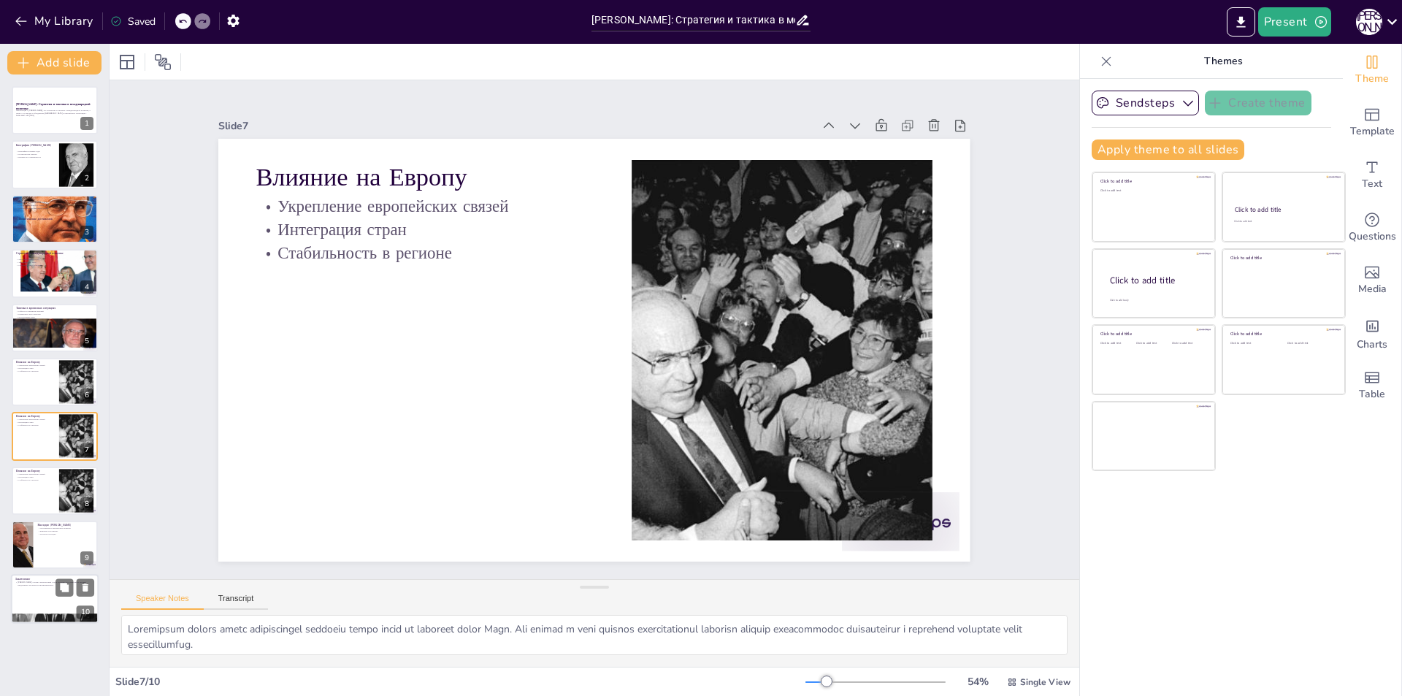
click at [52, 600] on div at bounding box center [55, 600] width 88 height 50
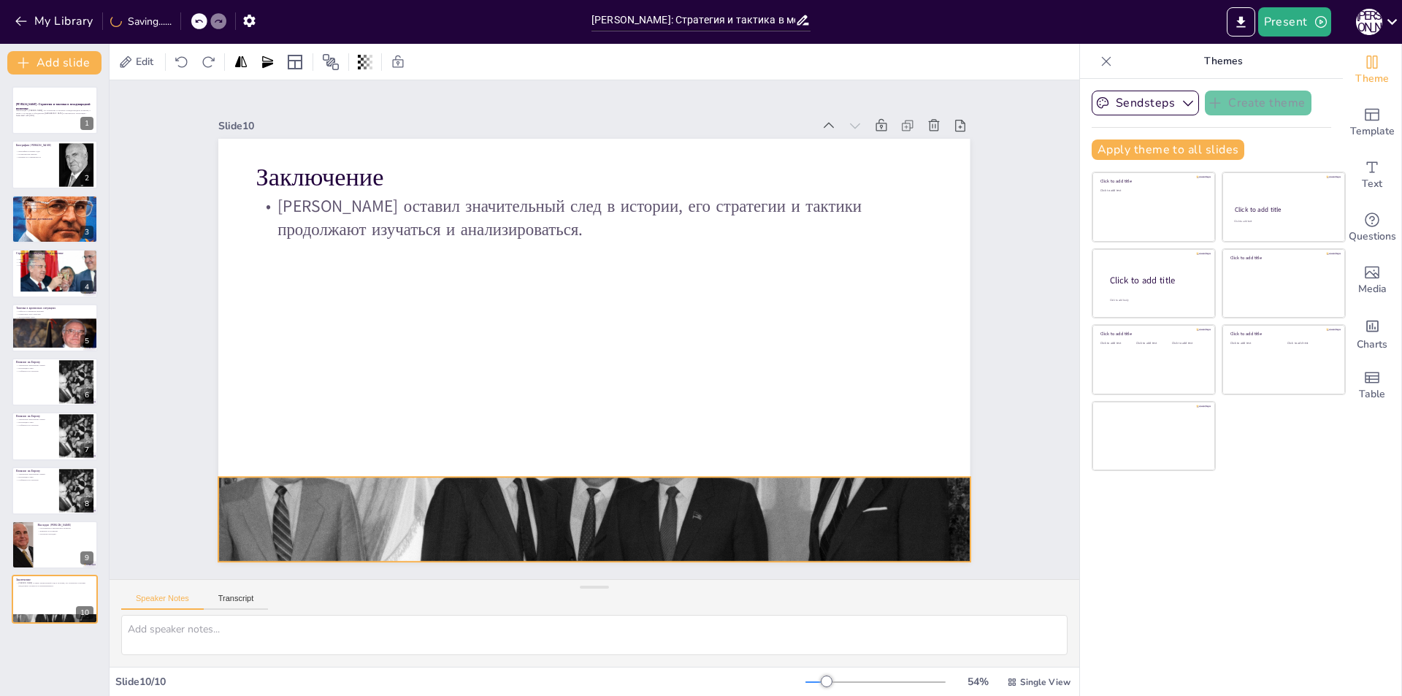
click at [538, 486] on div at bounding box center [575, 518] width 806 height 630
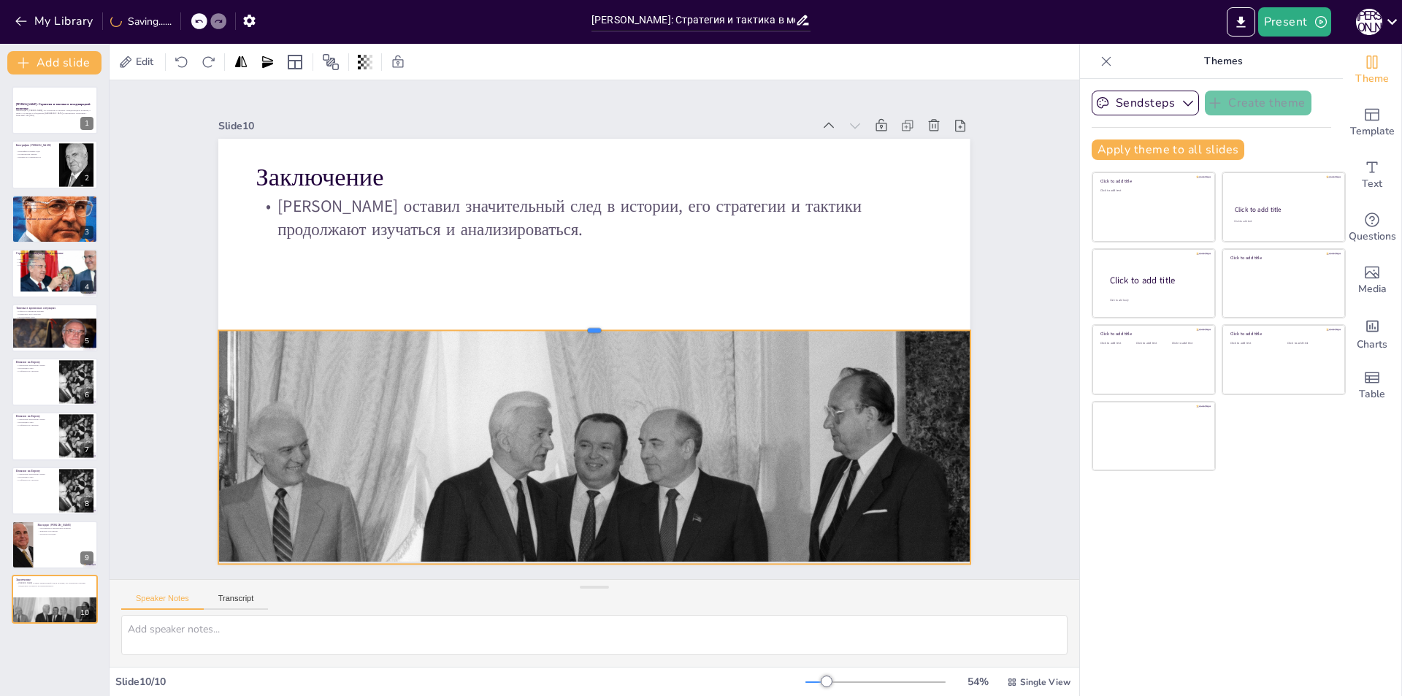
drag, startPoint x: 582, startPoint y: 471, endPoint x: 591, endPoint y: 312, distance: 159.5
click at [591, 312] on div at bounding box center [595, 325] width 749 height 90
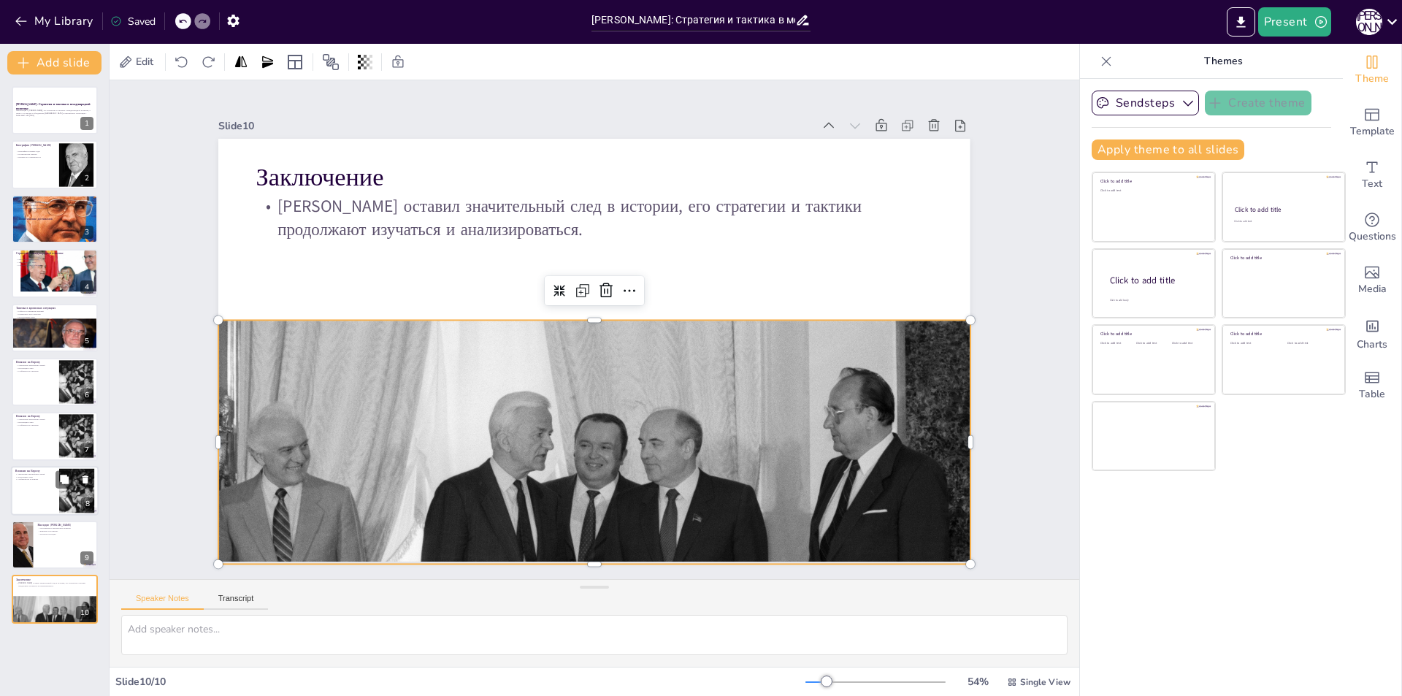
click at [52, 475] on p "Интеграция стран" at bounding box center [34, 476] width 39 height 3
type textarea "Loremipsum dolors ametc adipiscingel seddoeiu tempo incid ut laboreet dolor Mag…"
